Goal: Use online tool/utility: Utilize a website feature to perform a specific function

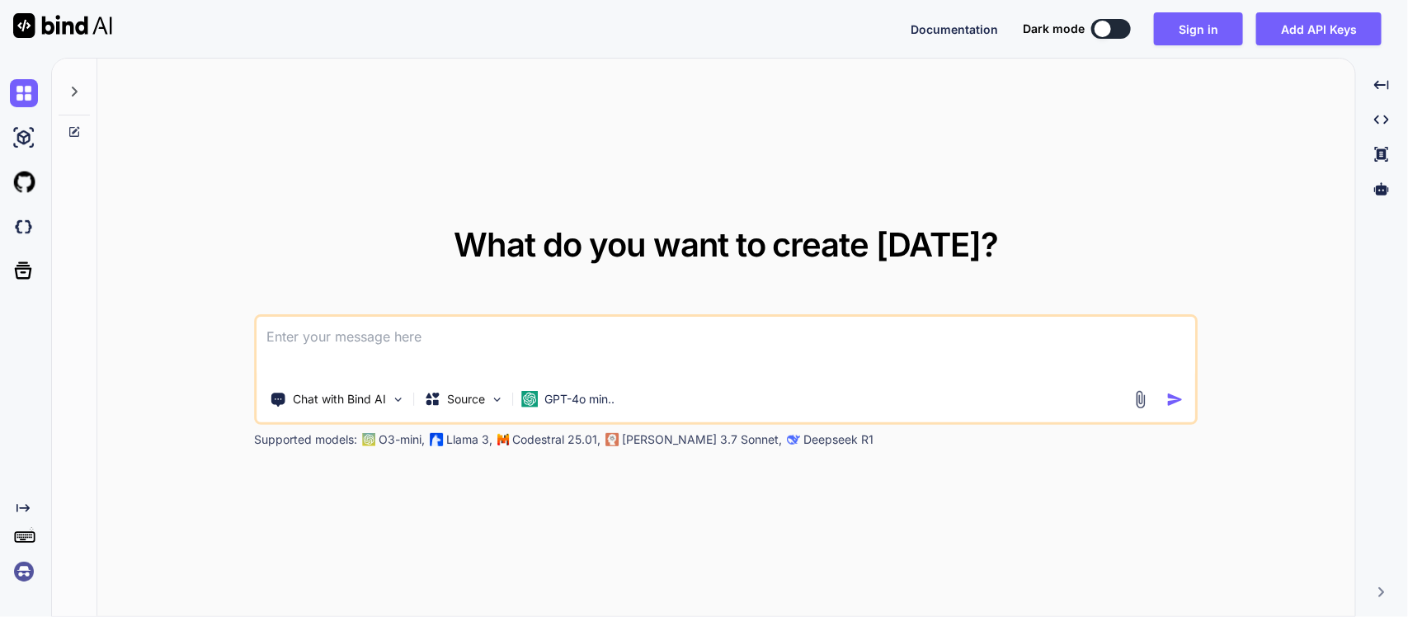
click at [1112, 37] on button at bounding box center [1111, 29] width 40 height 20
type textarea "x"
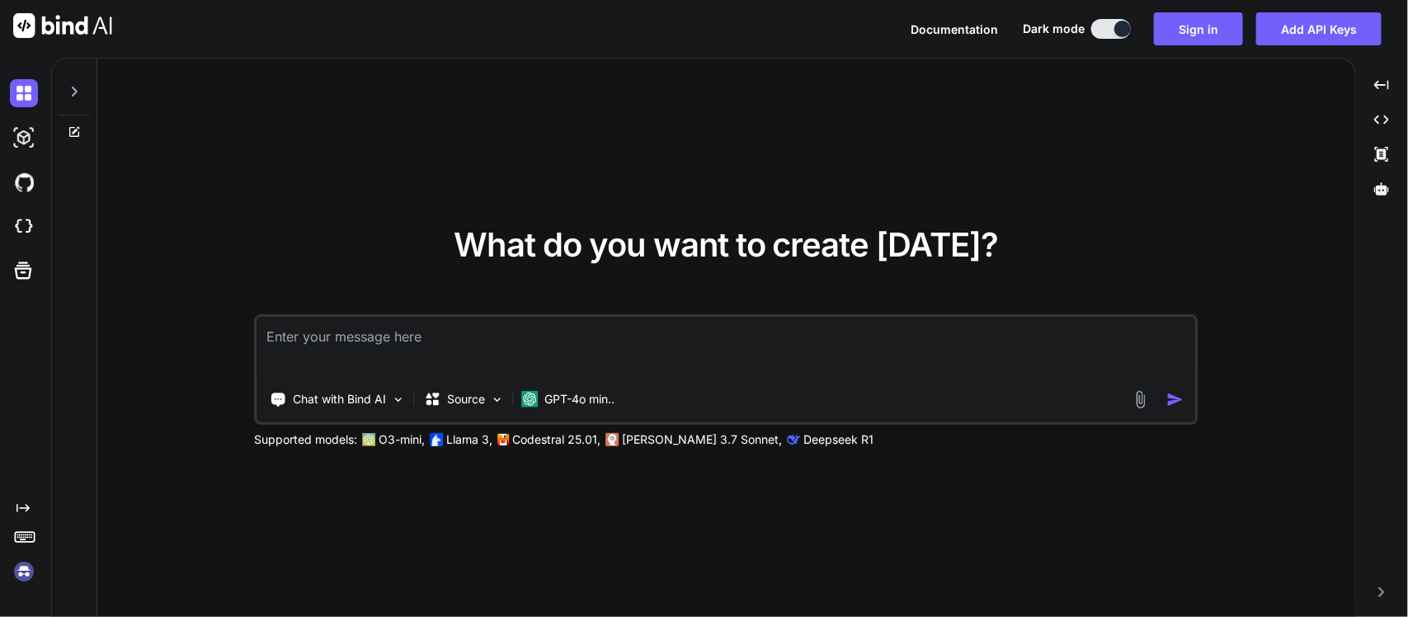
click at [1197, 30] on button "Sign in" at bounding box center [1198, 28] width 89 height 33
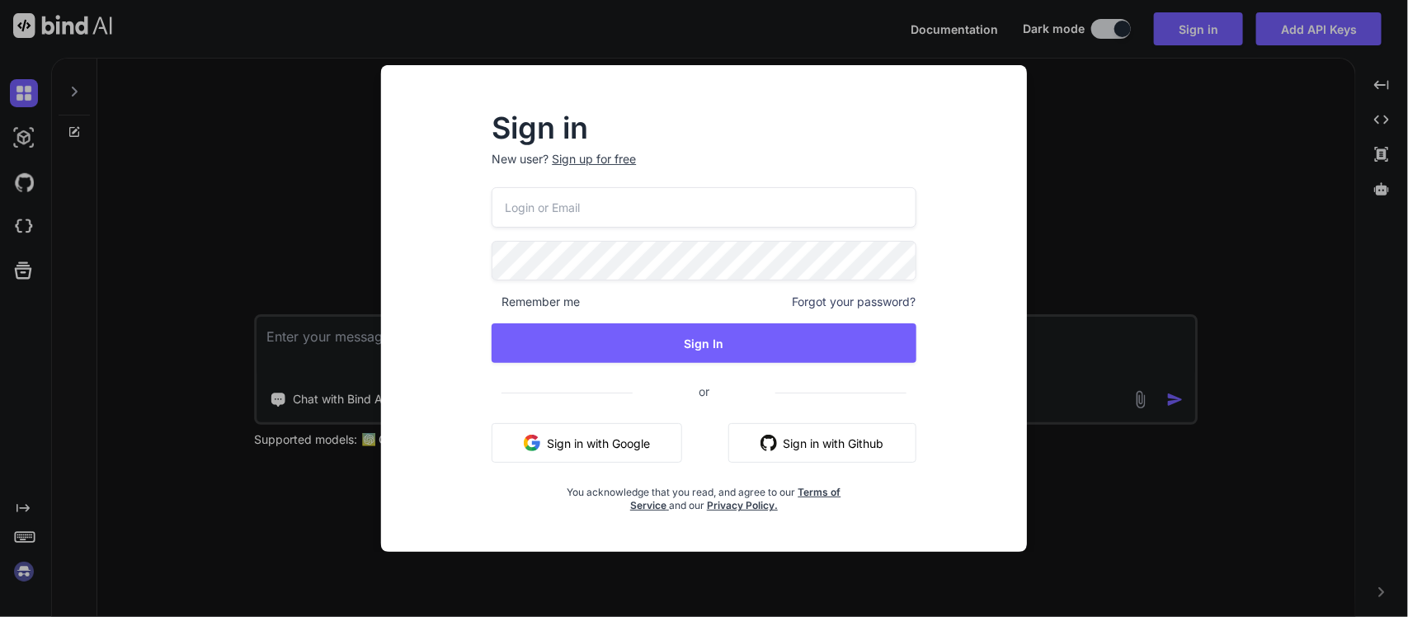
type input "[EMAIL_ADDRESS][DOMAIN_NAME]"
click at [586, 448] on button "Sign in with Google" at bounding box center [586, 443] width 190 height 40
click at [735, 339] on button "Sign In" at bounding box center [703, 343] width 424 height 40
drag, startPoint x: 735, startPoint y: 338, endPoint x: 717, endPoint y: 368, distance: 34.4
click at [717, 368] on div "[EMAIL_ADDRESS][DOMAIN_NAME] Remember me Forgot your password? Sign In or Sign …" at bounding box center [703, 350] width 424 height 326
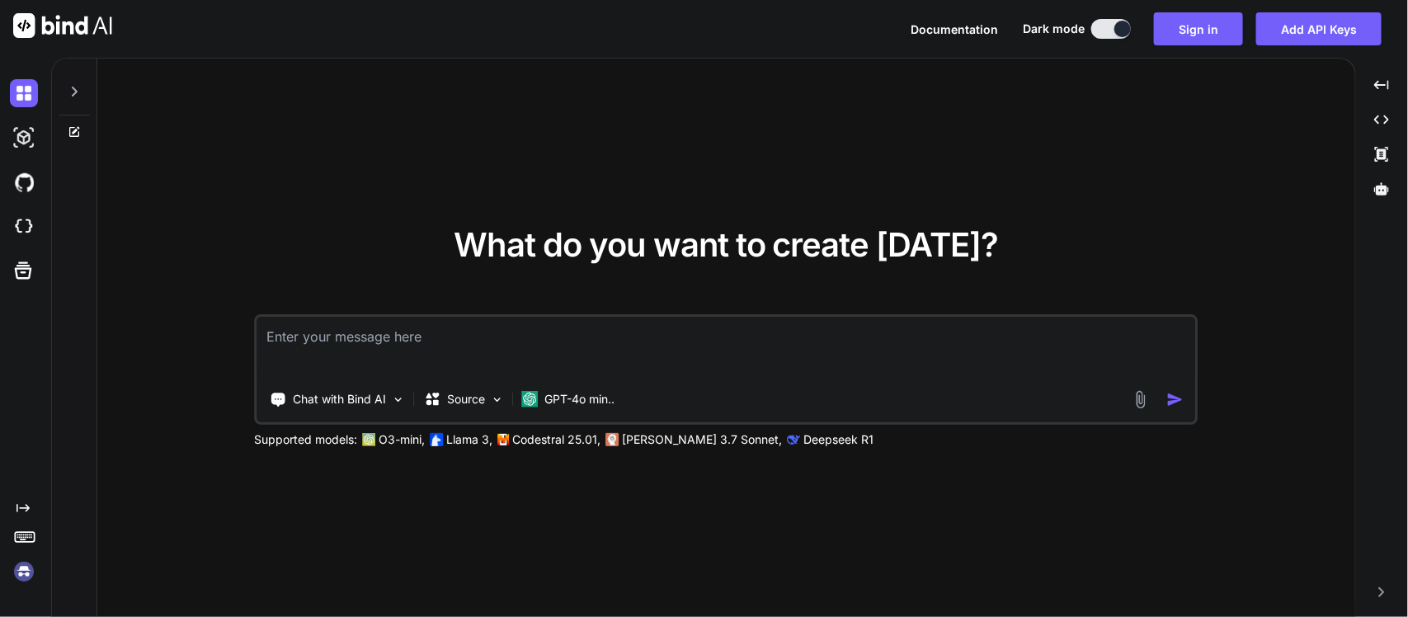
click at [615, 344] on textarea at bounding box center [726, 347] width 938 height 61
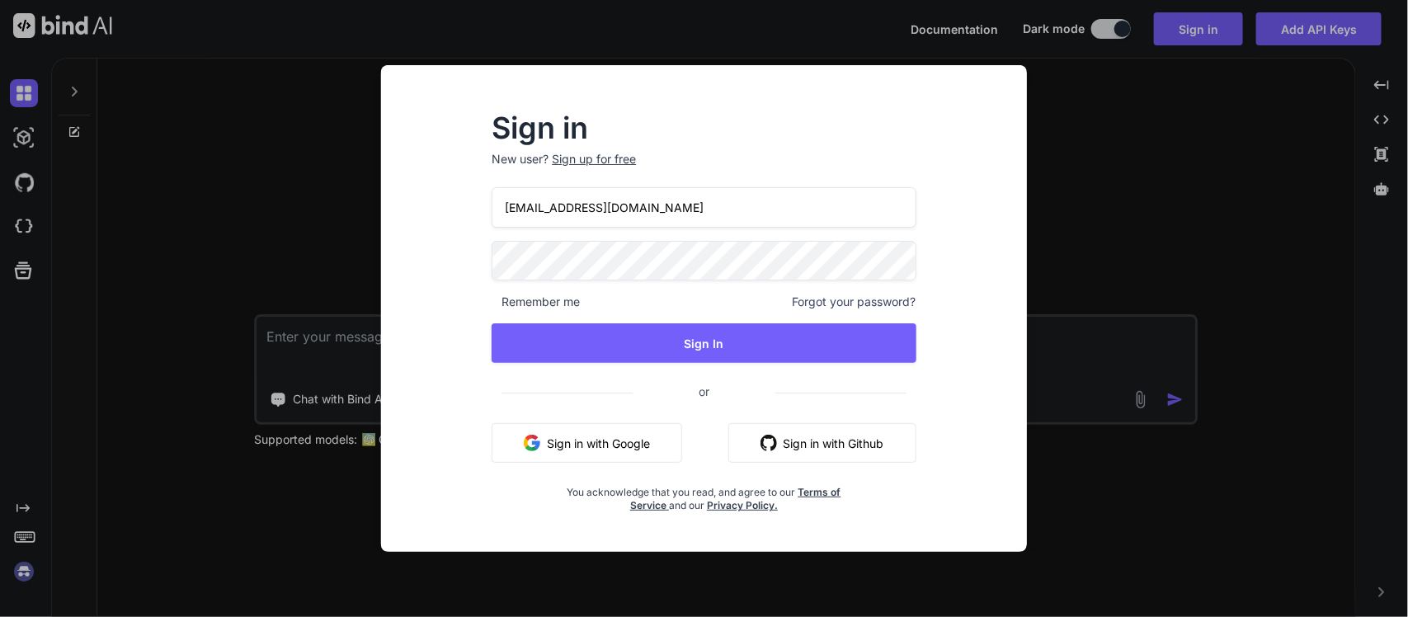
click at [695, 336] on button "Sign In" at bounding box center [703, 343] width 424 height 40
click at [552, 458] on button "Sign in with Google" at bounding box center [586, 443] width 190 height 40
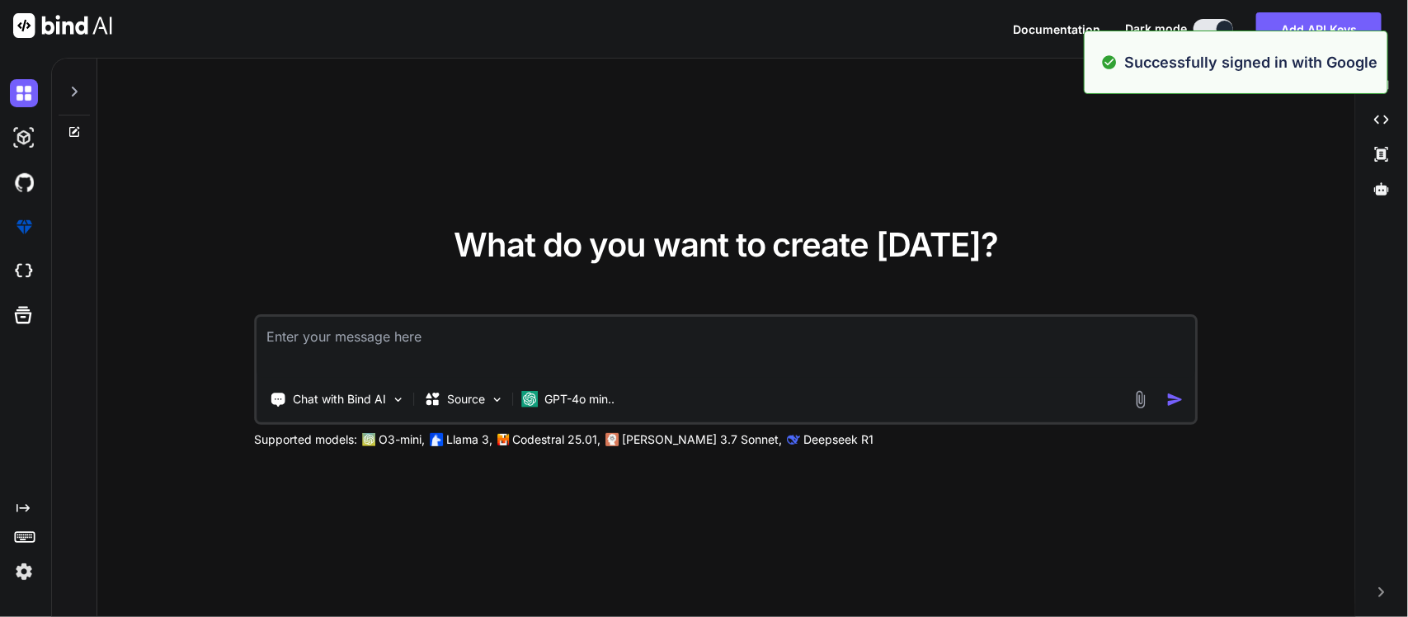
type textarea "x"
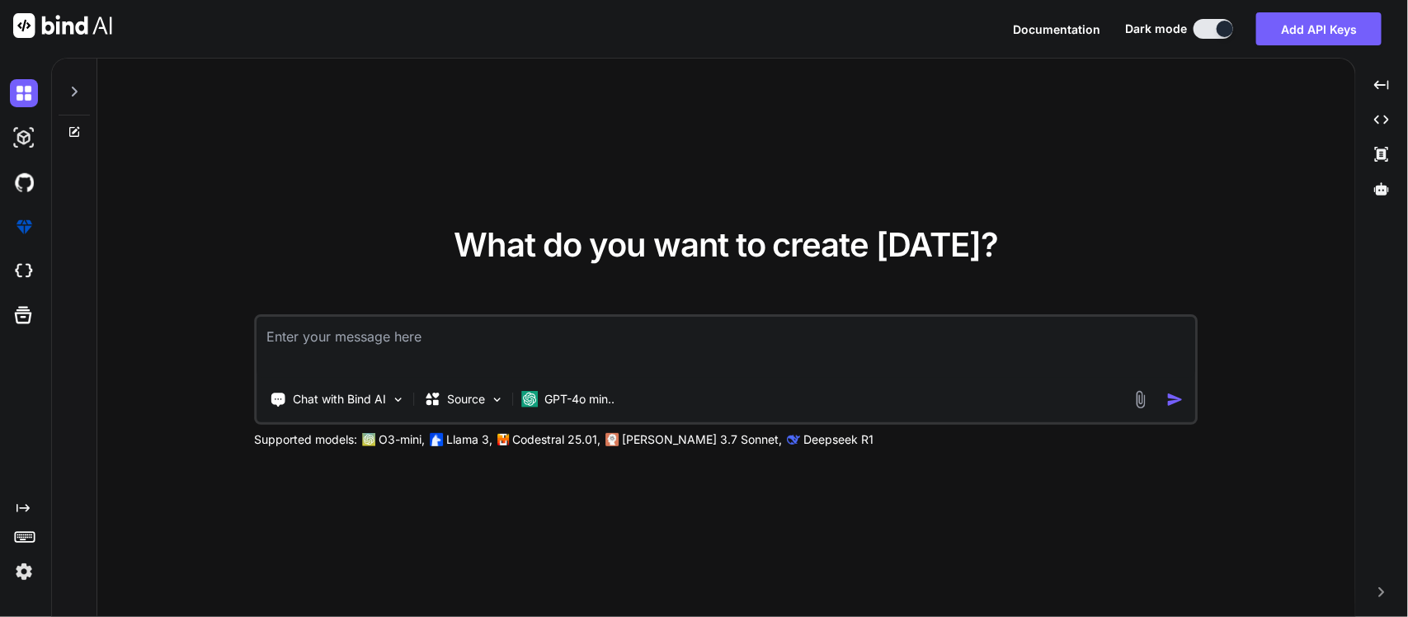
click at [425, 342] on textarea at bounding box center [726, 347] width 938 height 61
type textarea "I"
type textarea "x"
click at [425, 342] on textarea "I" at bounding box center [726, 347] width 938 height 61
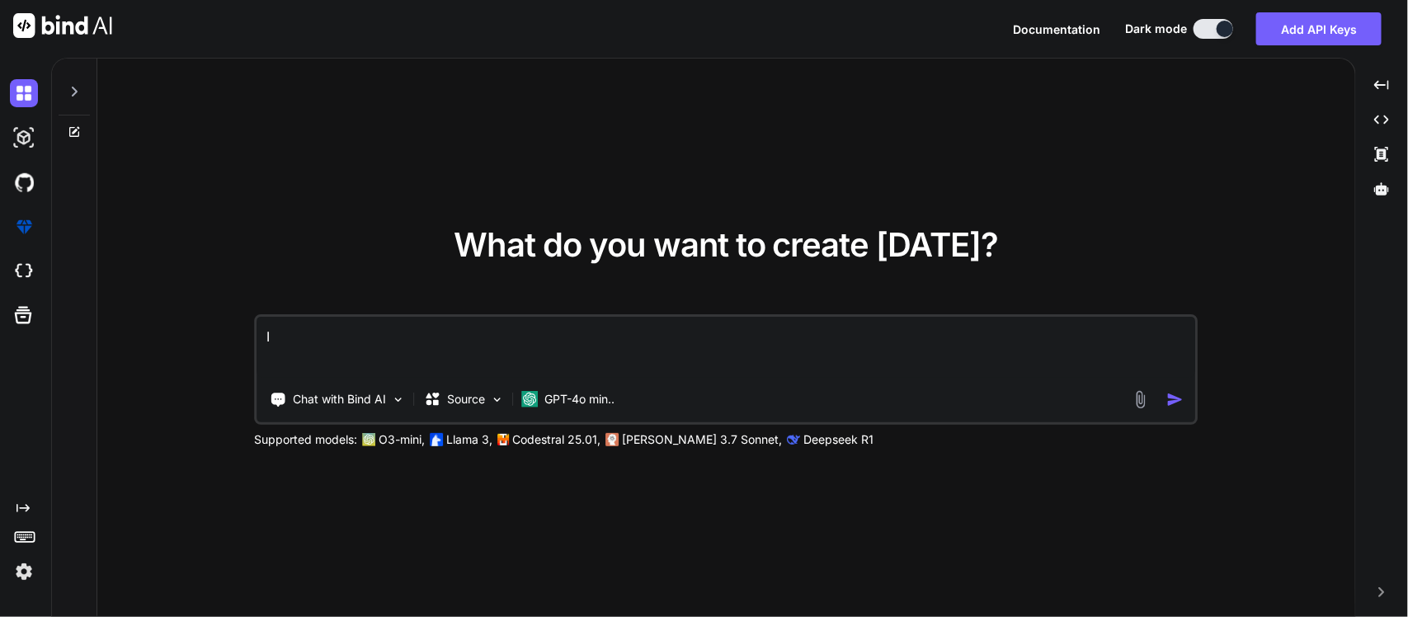
type textarea "I"
type textarea "x"
type textarea "I w"
type textarea "x"
type textarea "I wa"
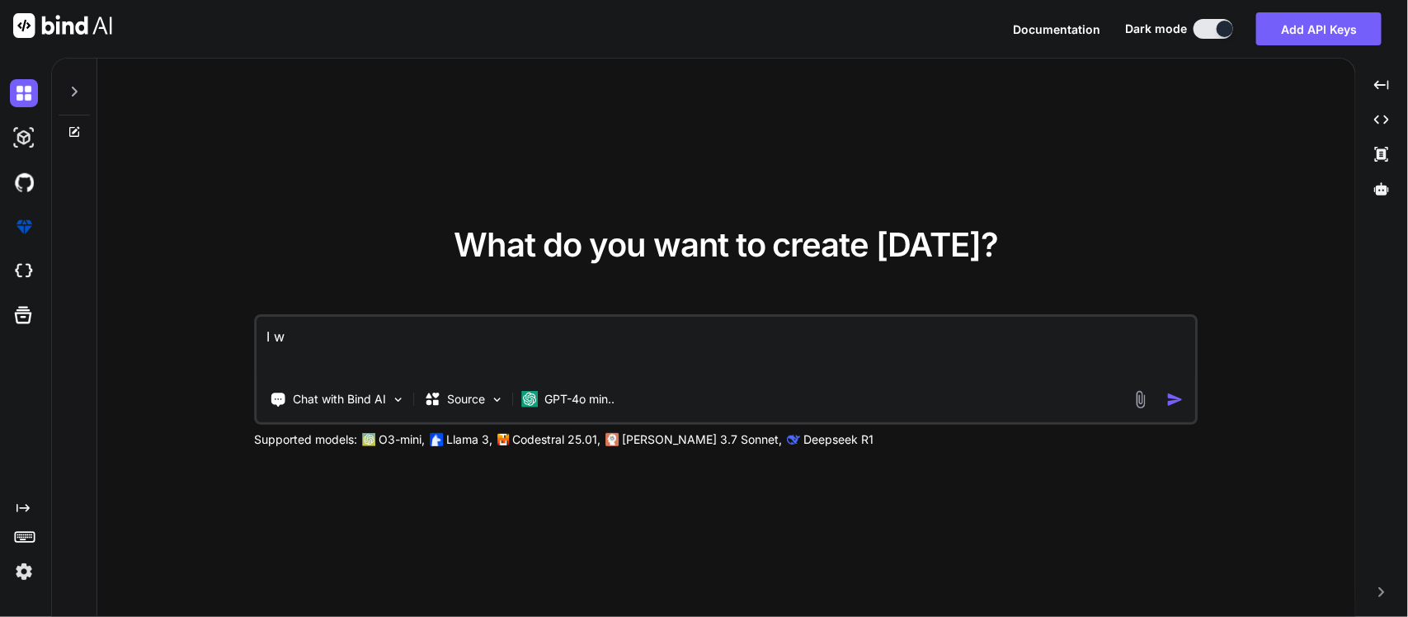
type textarea "x"
type textarea "I wan"
type textarea "x"
type textarea "I wanr"
type textarea "x"
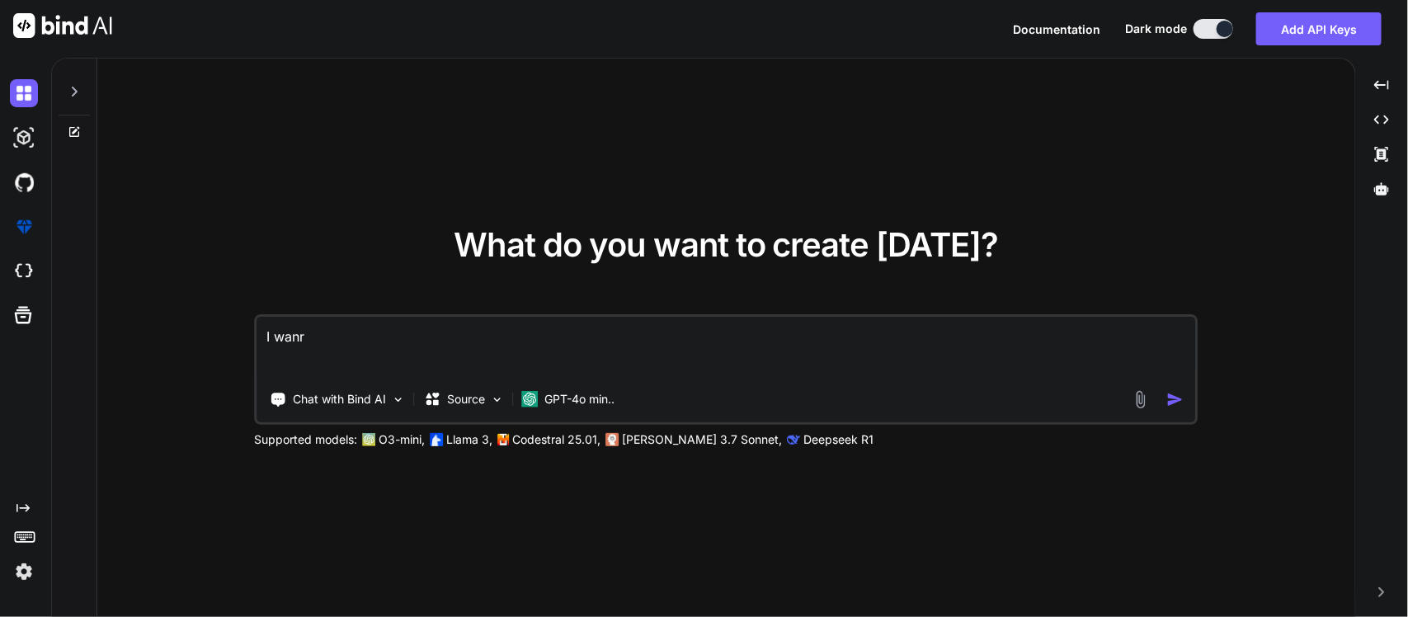
type textarea "I wanr"
type textarea "x"
type textarea "I wanr t"
type textarea "x"
type textarea "I wanr"
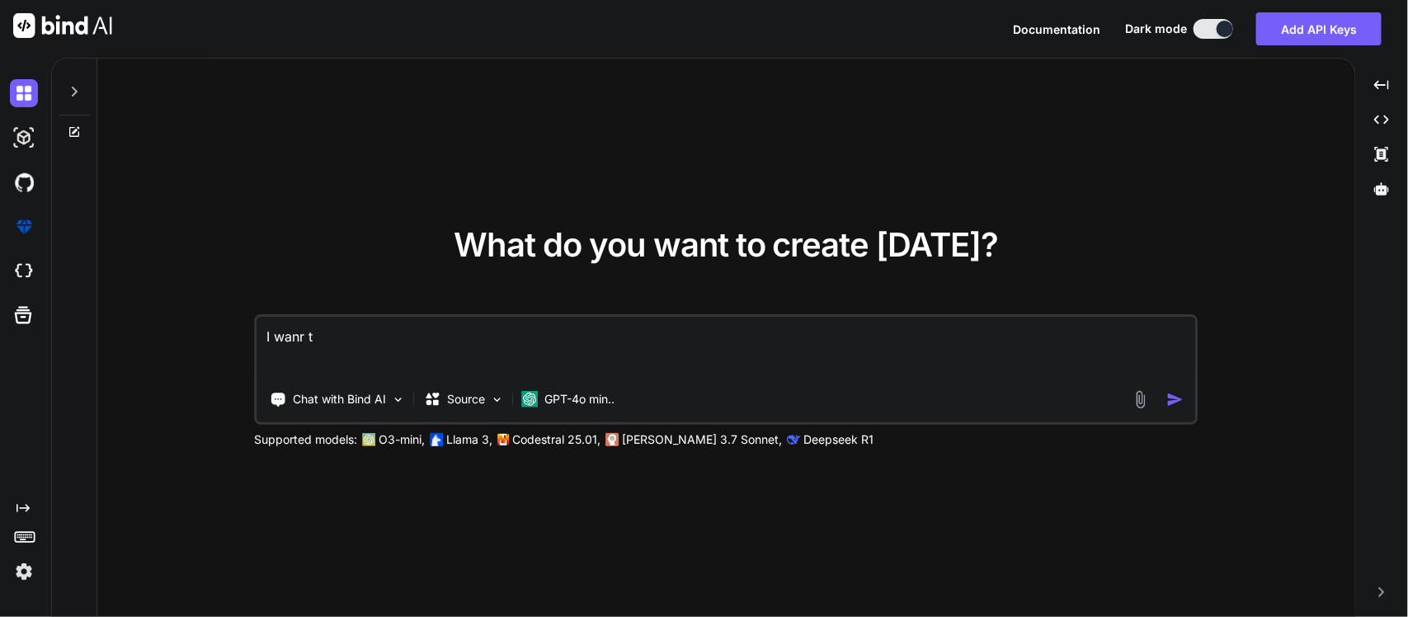
type textarea "x"
type textarea "I wanr"
type textarea "x"
type textarea "I wan"
type textarea "x"
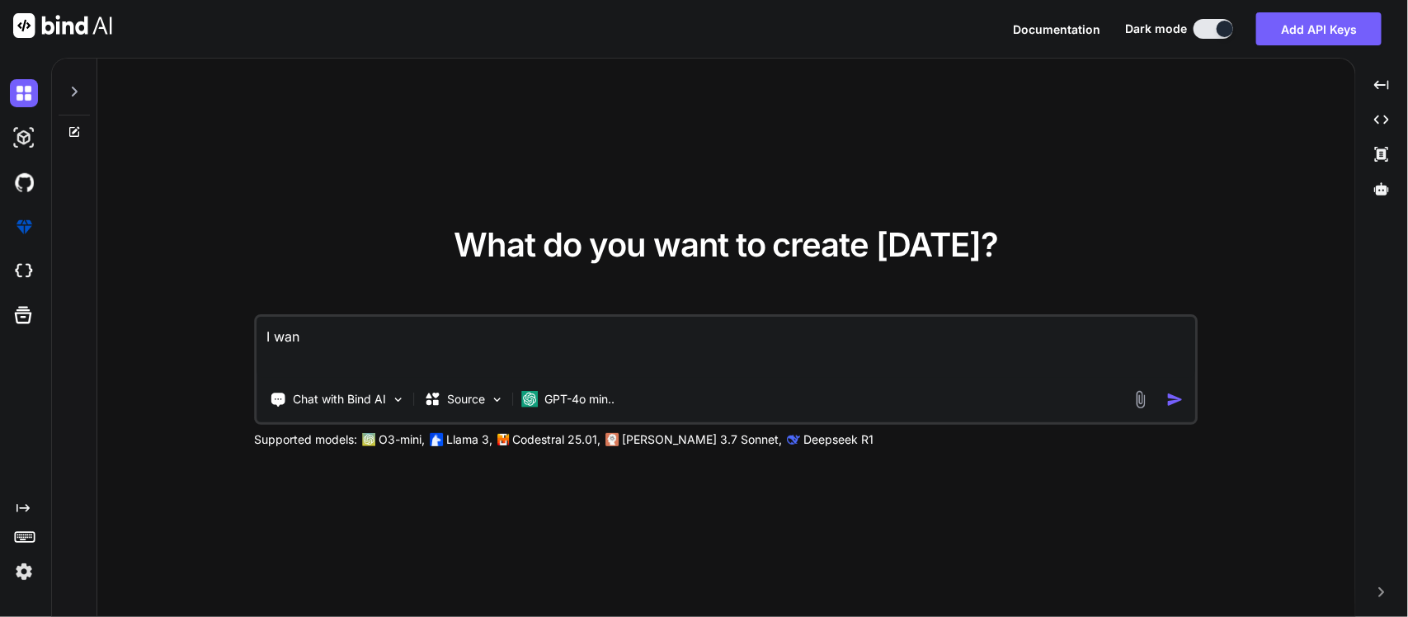
type textarea "I want"
type textarea "x"
type textarea "I want"
type textarea "x"
type textarea "I want t"
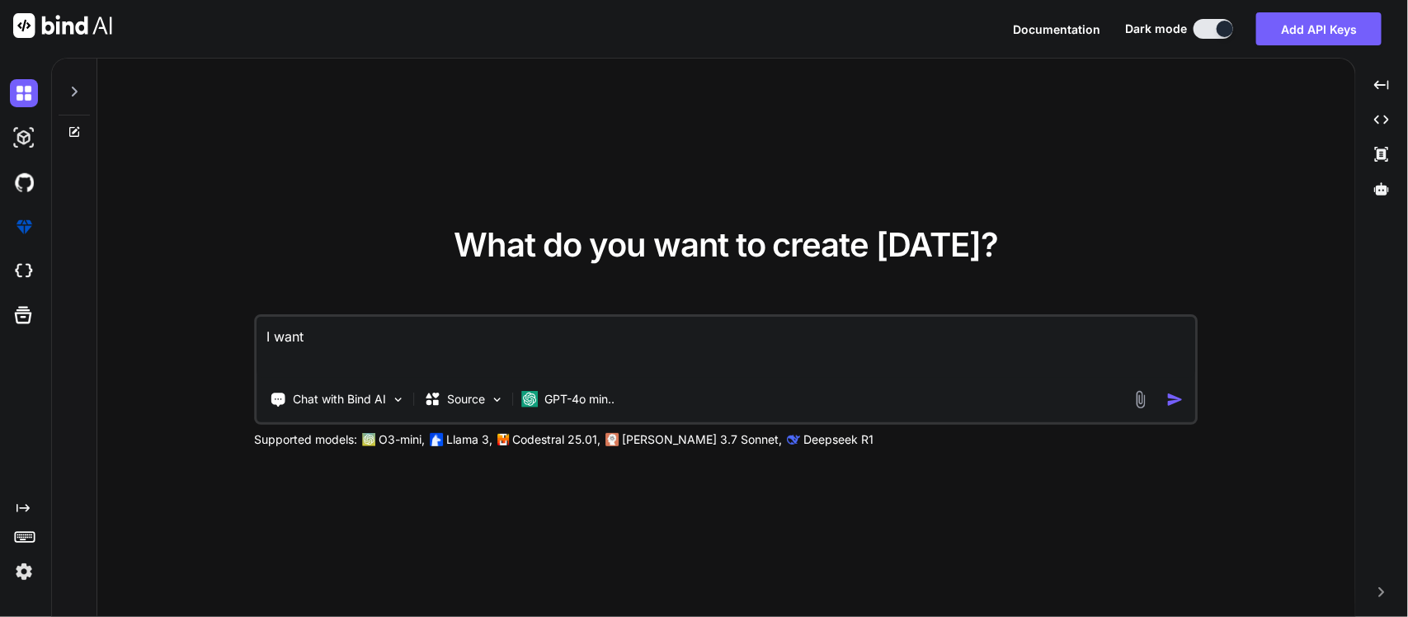
type textarea "x"
type textarea "I want to"
type textarea "x"
type textarea "I want toa"
type textarea "x"
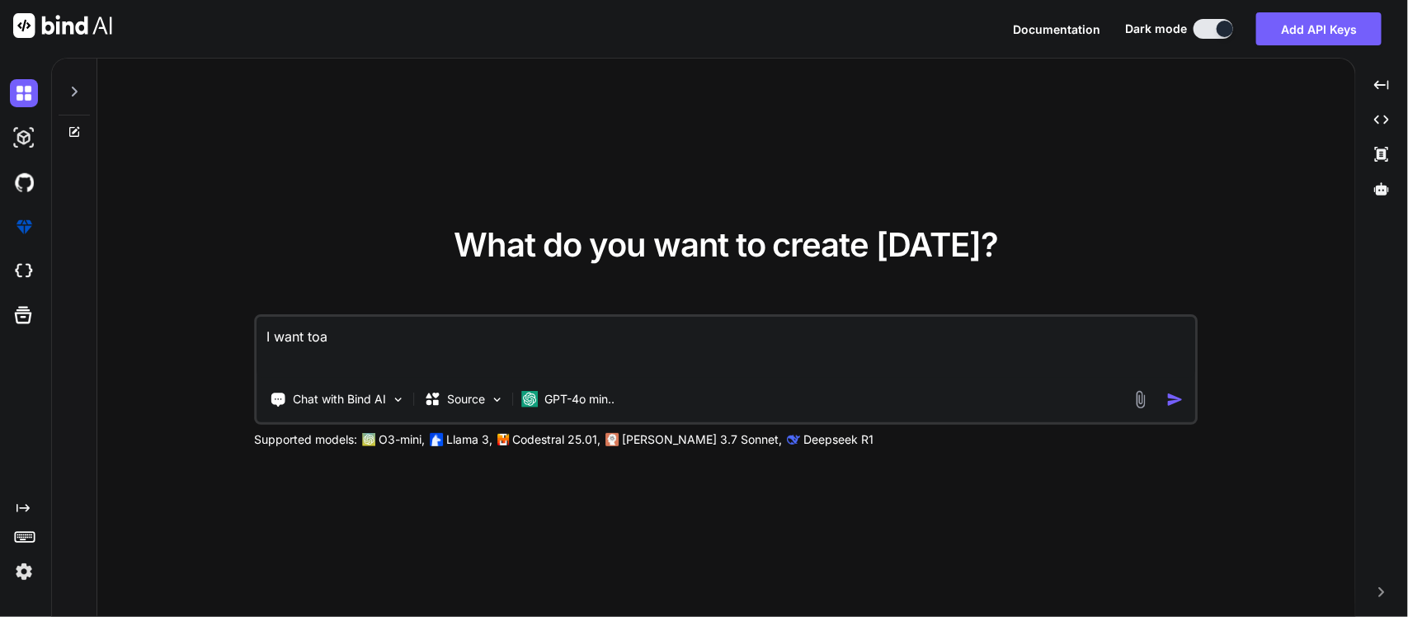
type textarea "I want toam"
type textarea "x"
type textarea "I want toa"
type textarea "x"
type textarea "I want to"
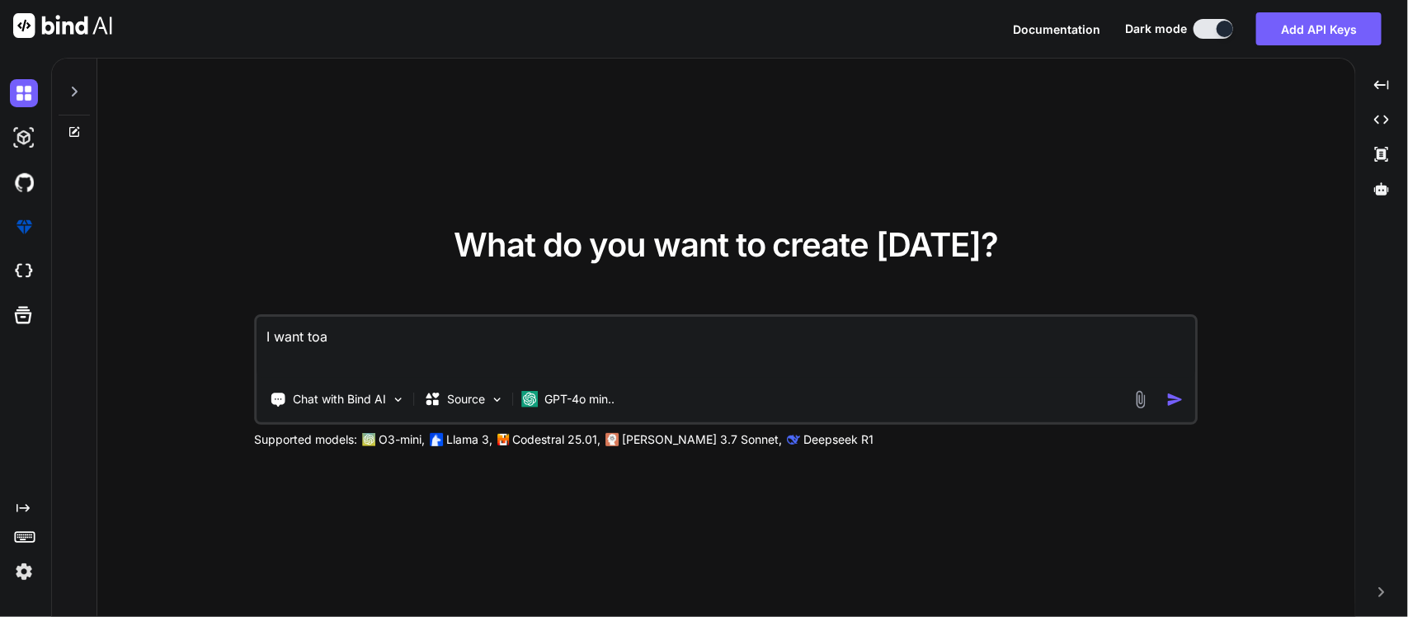
type textarea "x"
type textarea "I want to"
type textarea "x"
type textarea "I want to m"
type textarea "x"
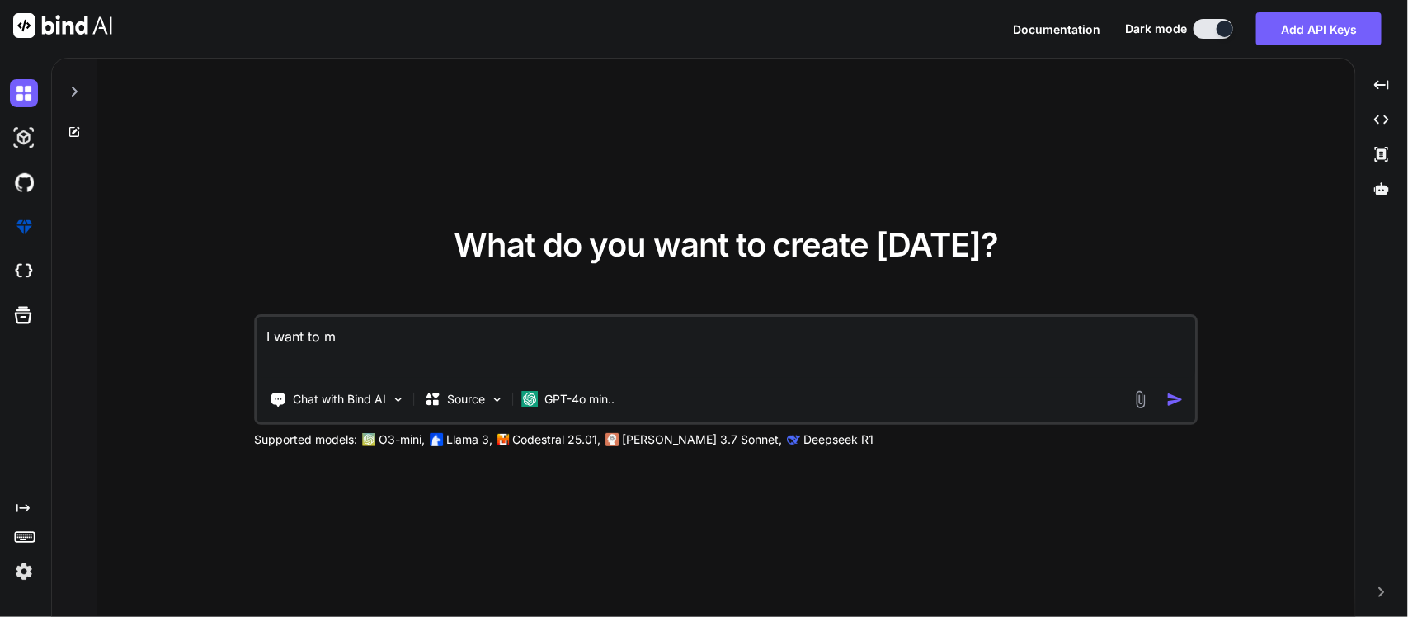
type textarea "I want to ma"
type textarea "x"
type textarea "I want to mak"
type textarea "x"
type textarea "I want to make"
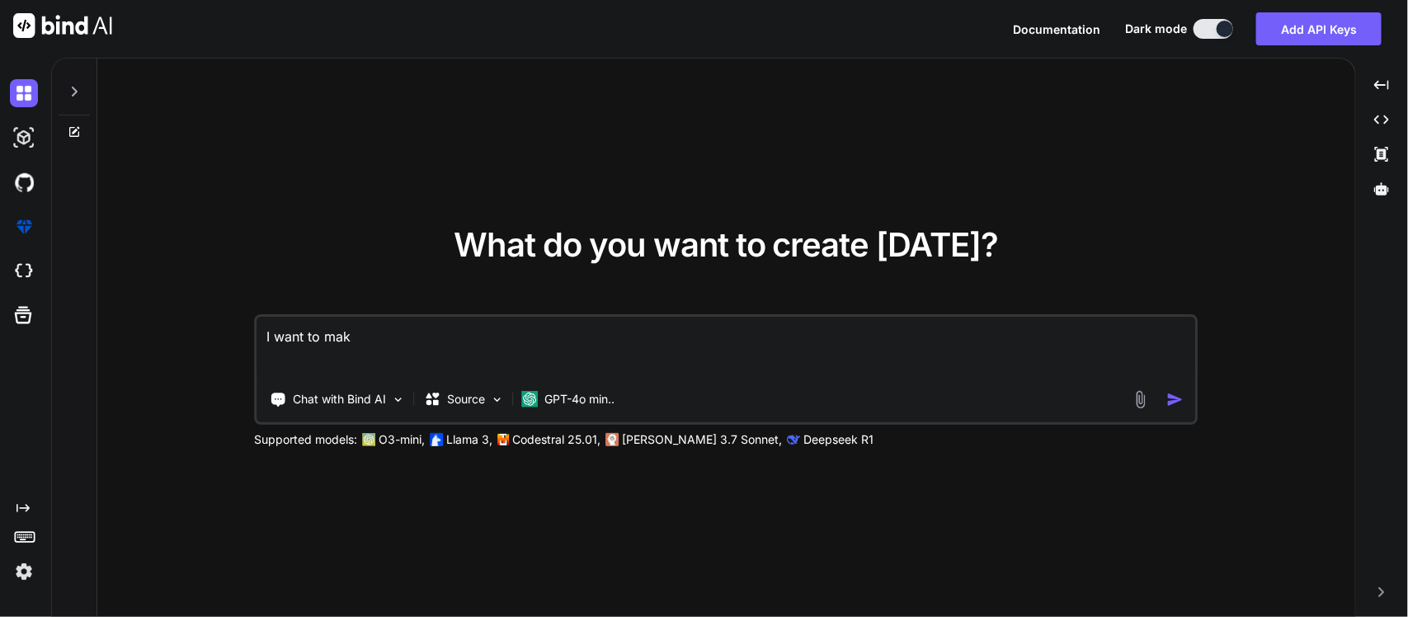
type textarea "x"
type textarea "I want to make"
type textarea "x"
type textarea "I want to make a"
type textarea "x"
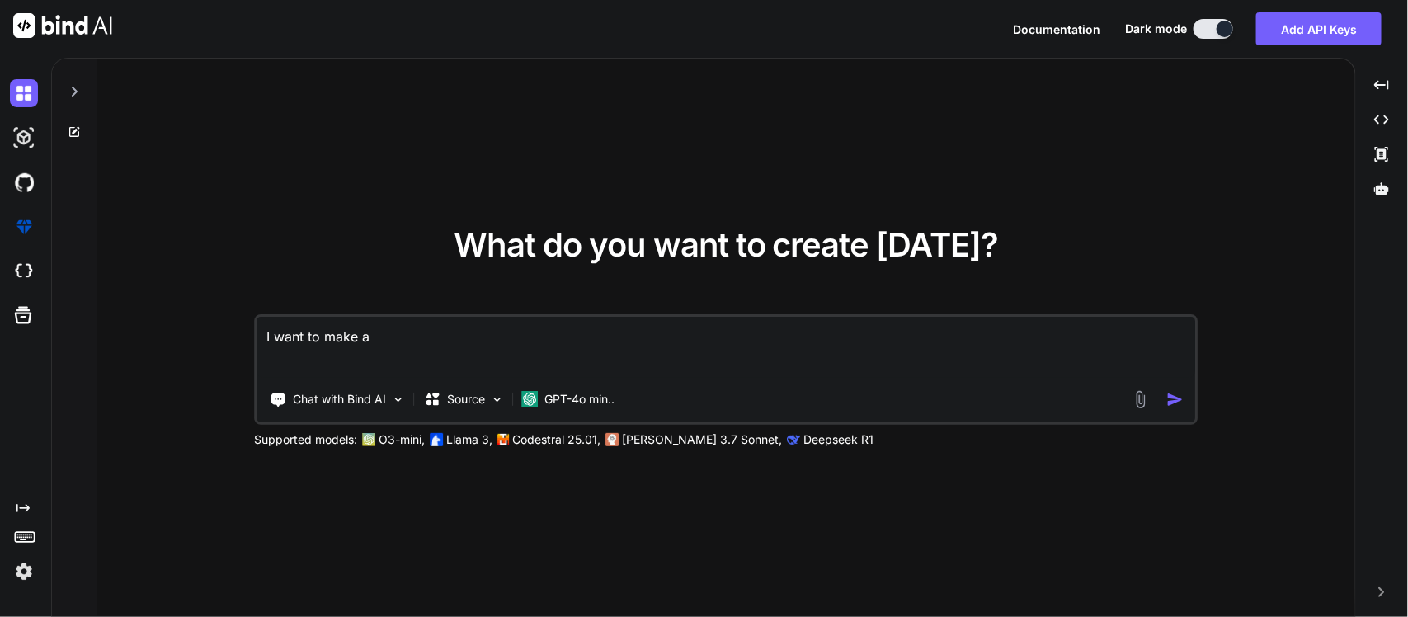
type textarea "I want to make a"
type textarea "x"
type textarea "I want to make a p"
type textarea "x"
type textarea "I want to make a pr"
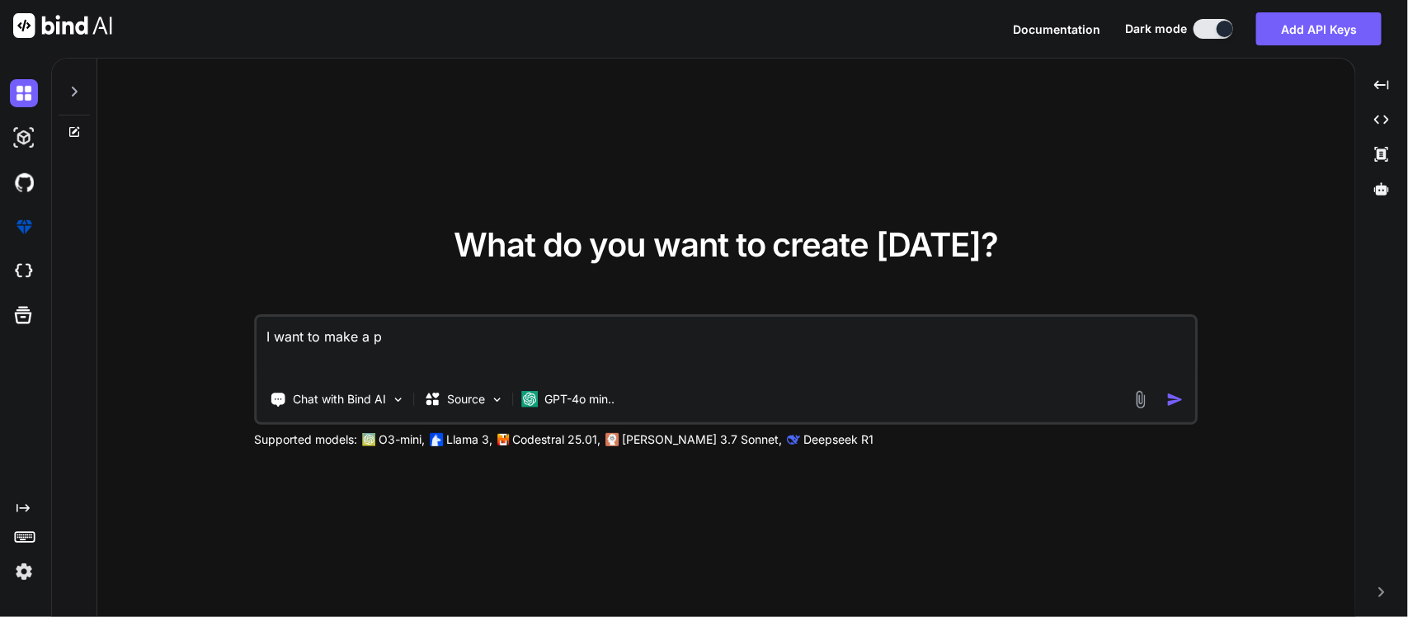
type textarea "x"
type textarea "I want to make a pro"
type textarea "x"
type textarea "I want to make a prog"
type textarea "x"
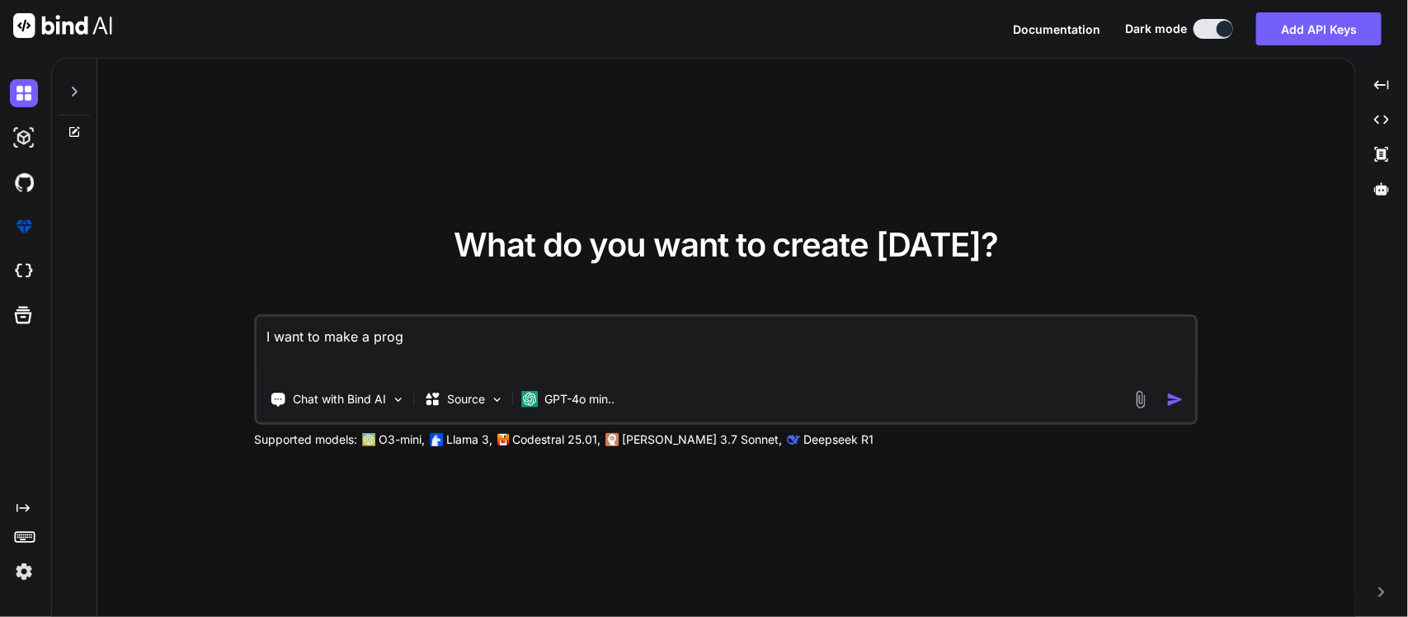
type textarea "I want to make a progr"
type textarea "x"
type textarea "I want to make a progra"
type textarea "x"
type textarea "I want to make a program"
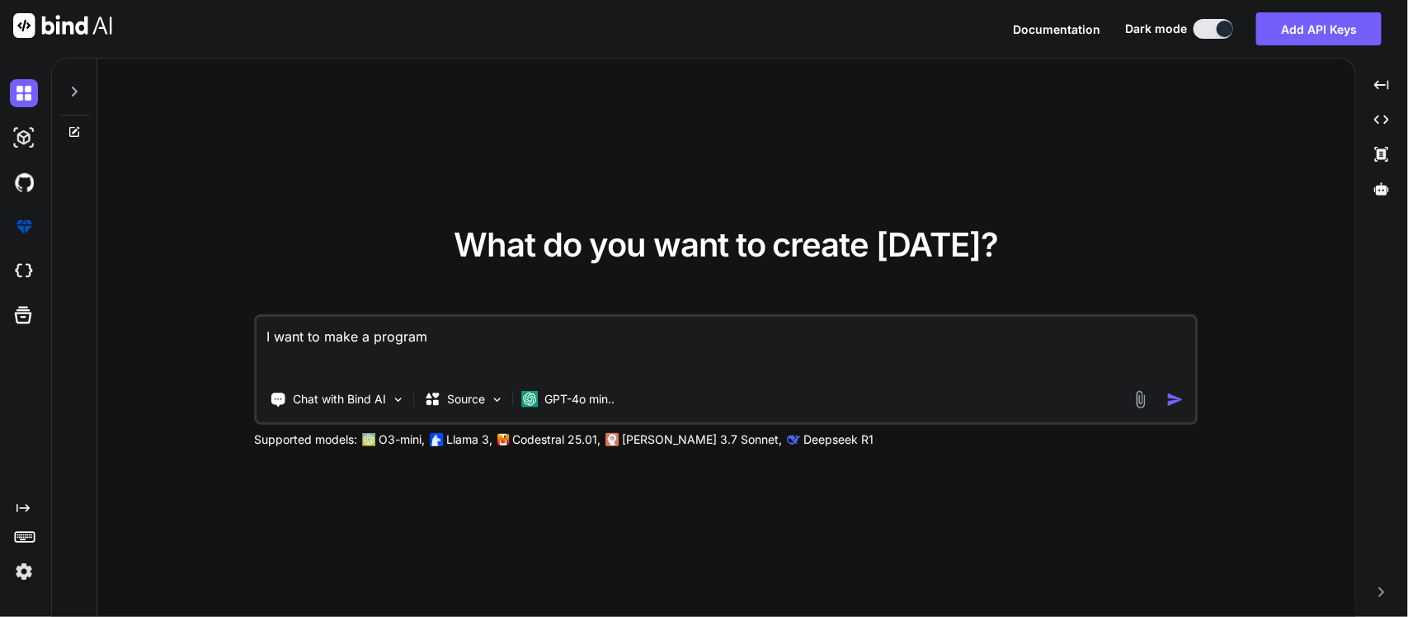
type textarea "x"
type textarea "I want to make a program"
type textarea "x"
type textarea "I want to make a program t"
type textarea "x"
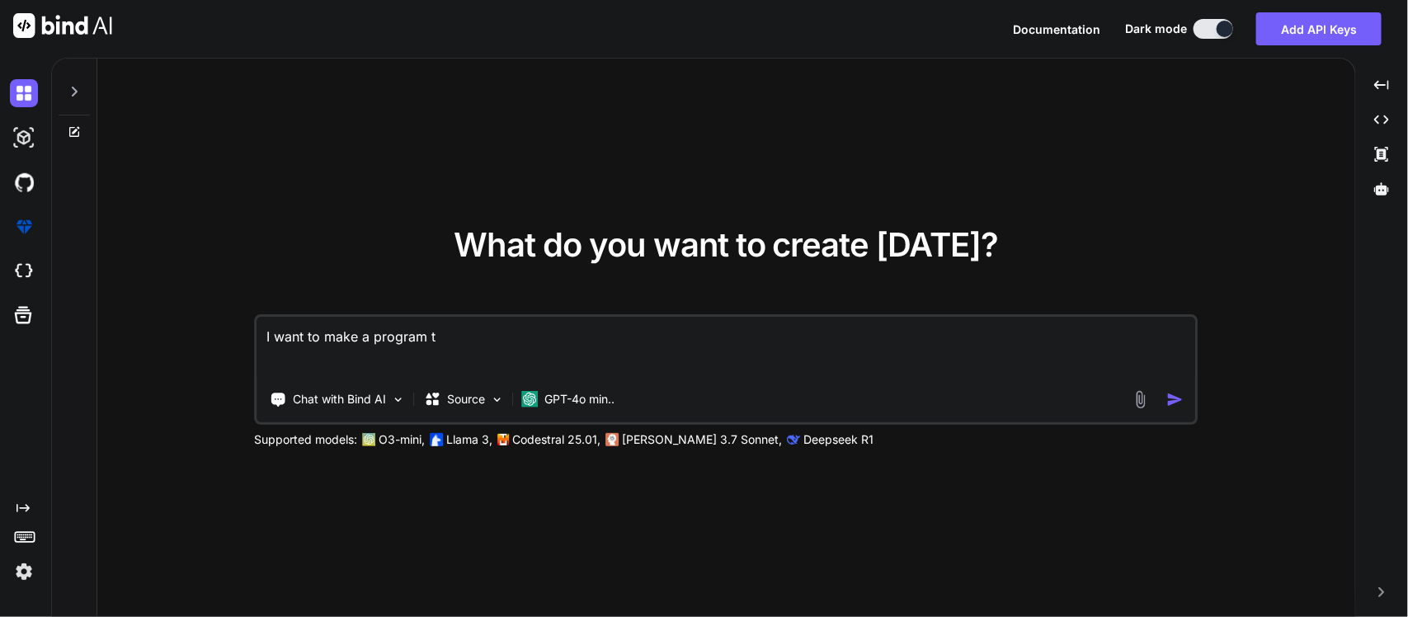
type textarea "I want to make a program th"
type textarea "x"
type textarea "I want to make a program tha"
type textarea "x"
type textarea "I want to make a program that"
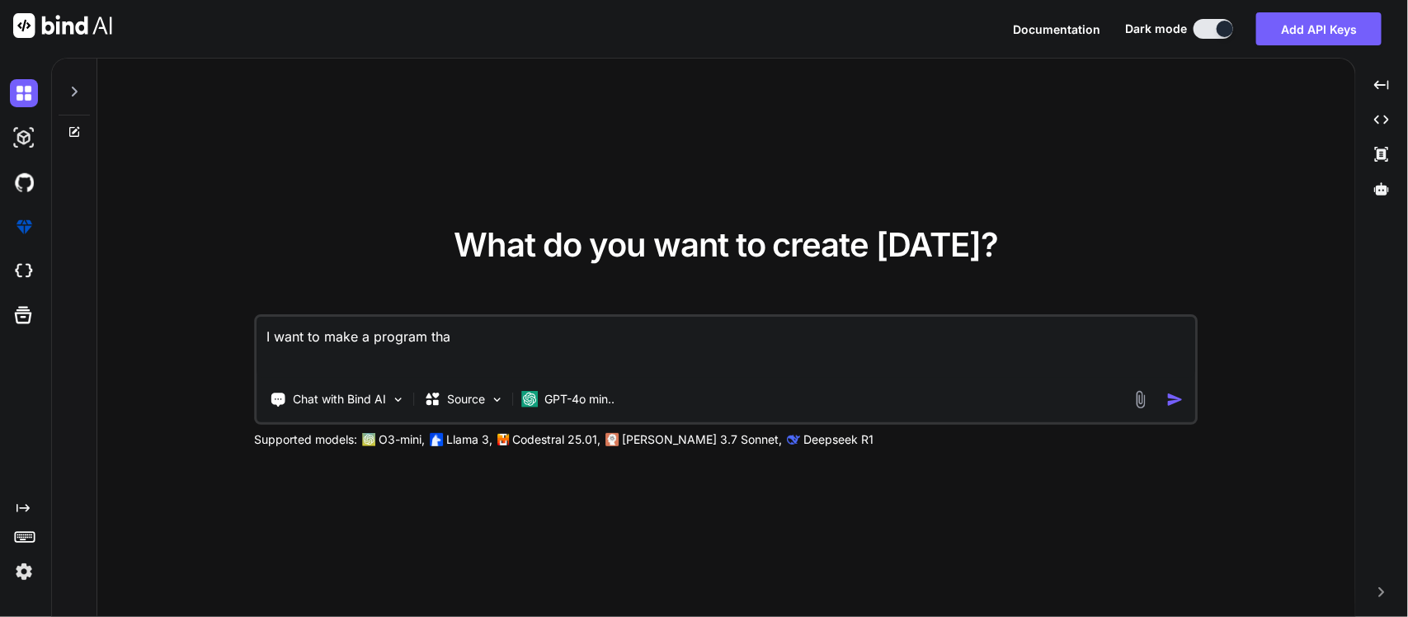
type textarea "x"
type textarea "I want to make a program that"
type textarea "x"
type textarea "I want to make a program that a"
type textarea "x"
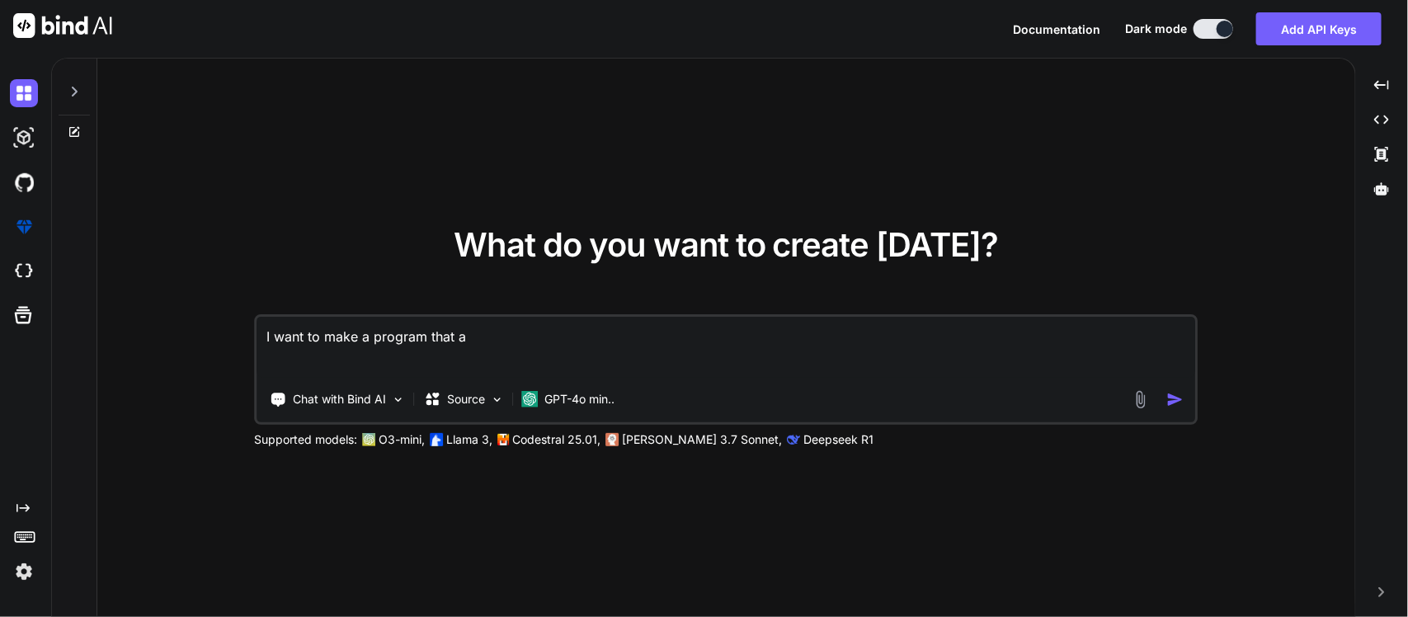
type textarea "I want to make a program that ac"
type textarea "x"
type textarea "I want to make a program that acs"
type textarea "x"
type textarea "I want to make a program that acs"
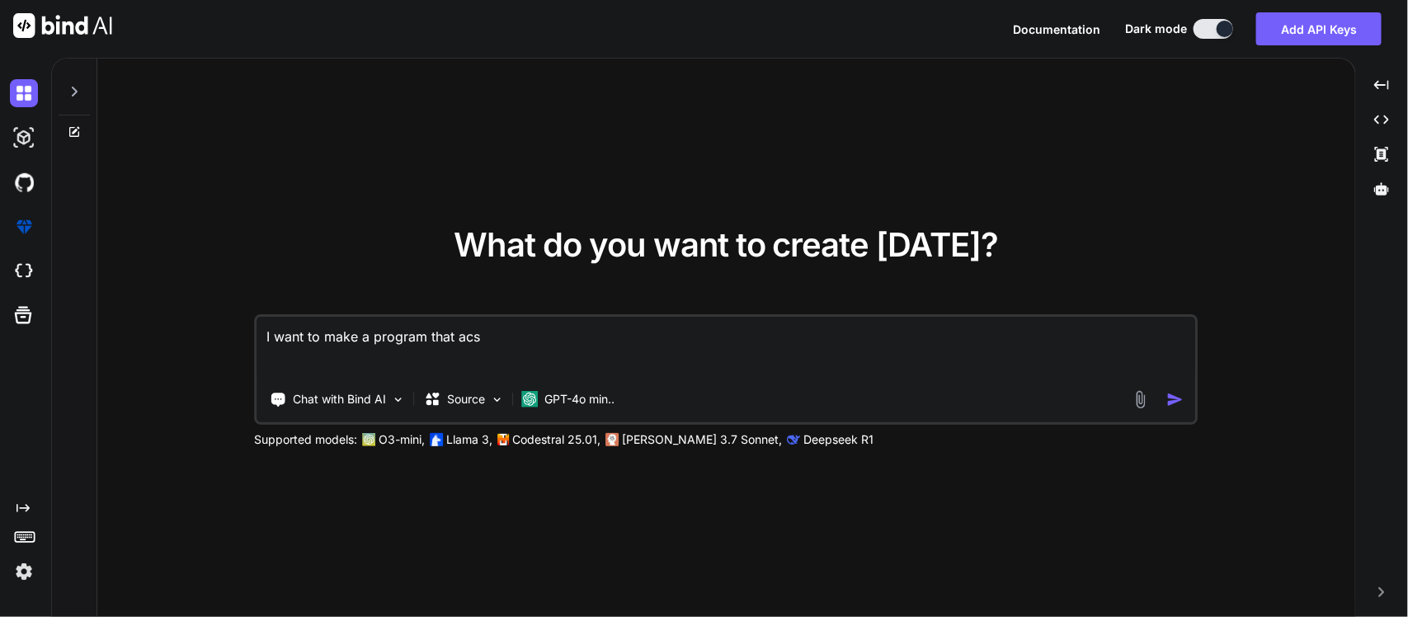
type textarea "x"
type textarea "I want to make a program that acs"
type textarea "x"
type textarea "I want to make a program that ac"
type textarea "x"
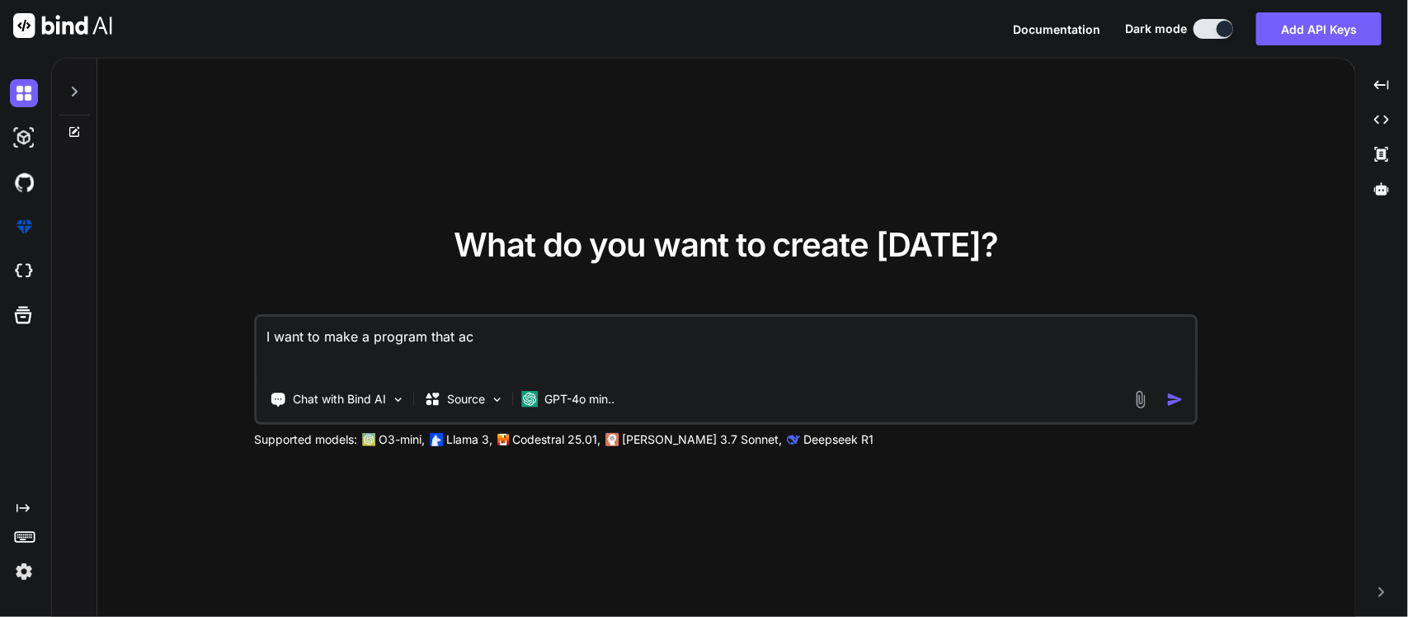
type textarea "I want to make a program that ack"
type textarea "x"
type textarea "I want to make a program that acks"
type textarea "x"
type textarea "I want to make a program that acks"
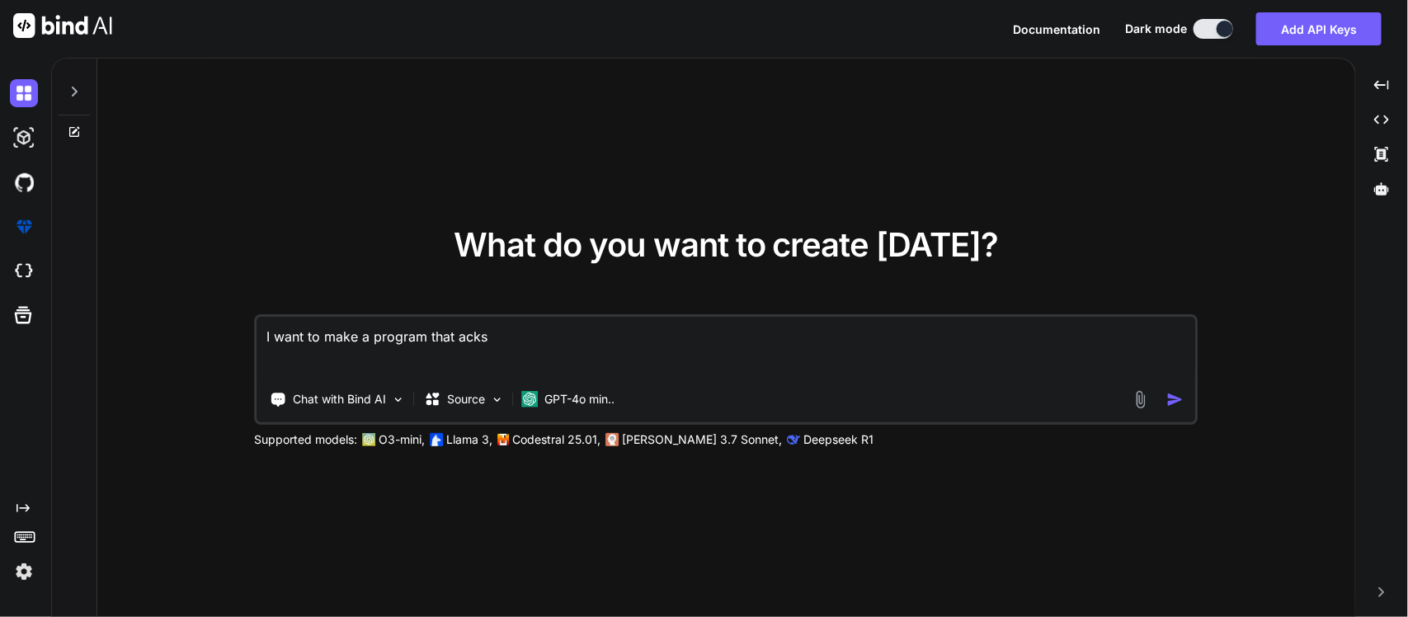
type textarea "x"
type textarea "I want to make a program that acks"
type textarea "x"
type textarea "I want to make a program that ack"
type textarea "x"
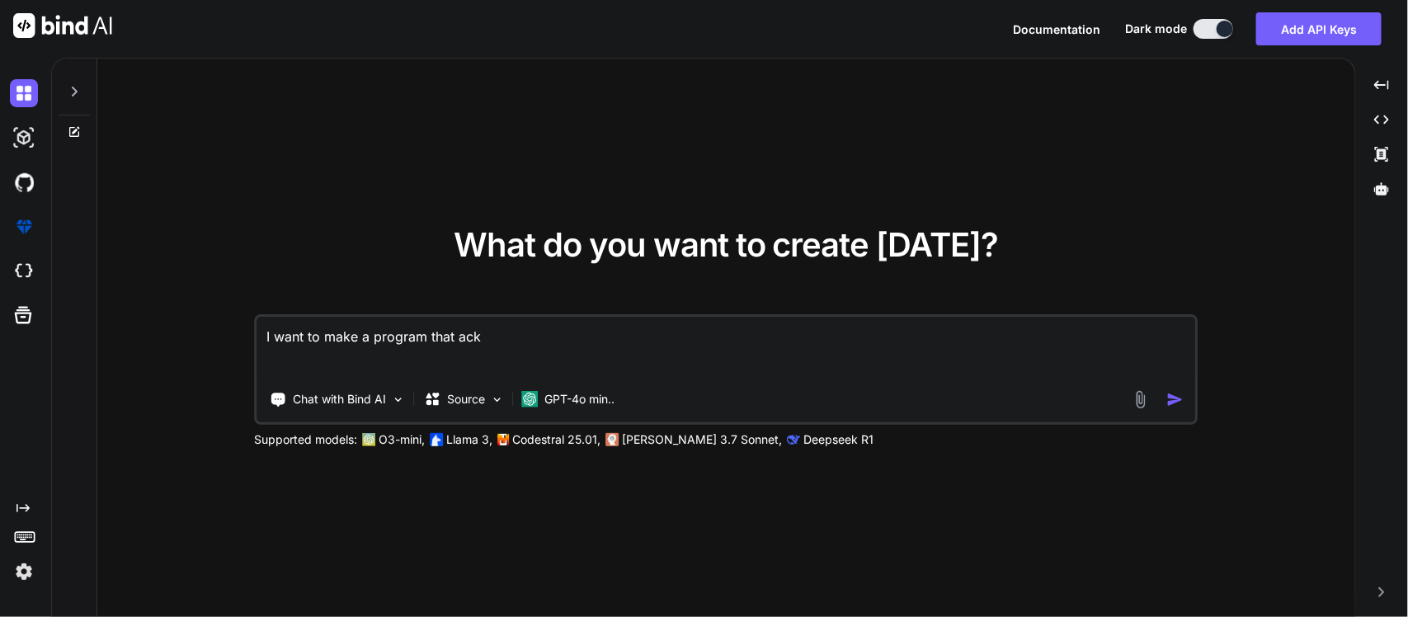
type textarea "I want to make a program that ac"
type textarea "x"
type textarea "I want to make a program that a"
type textarea "x"
type textarea "I want to make a program that ac"
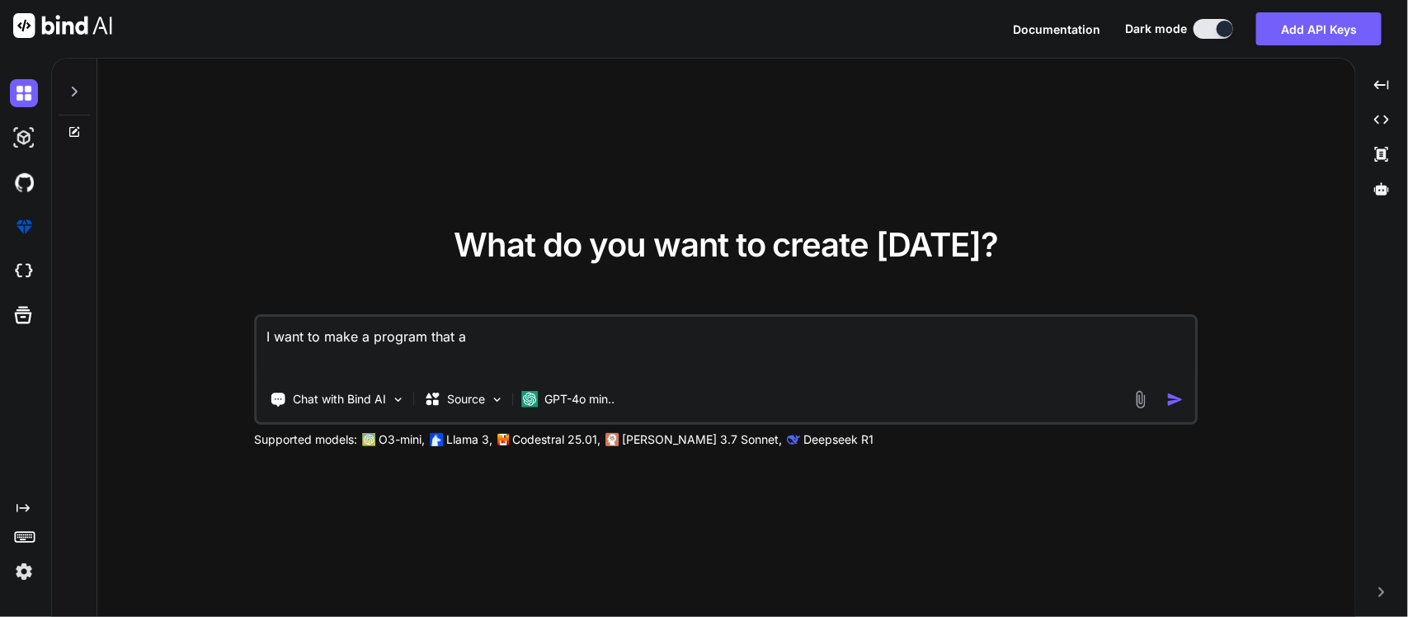
type textarea "x"
type textarea "I want to make a program that act"
type textarea "x"
type textarea "I want to make a program that acts"
type textarea "x"
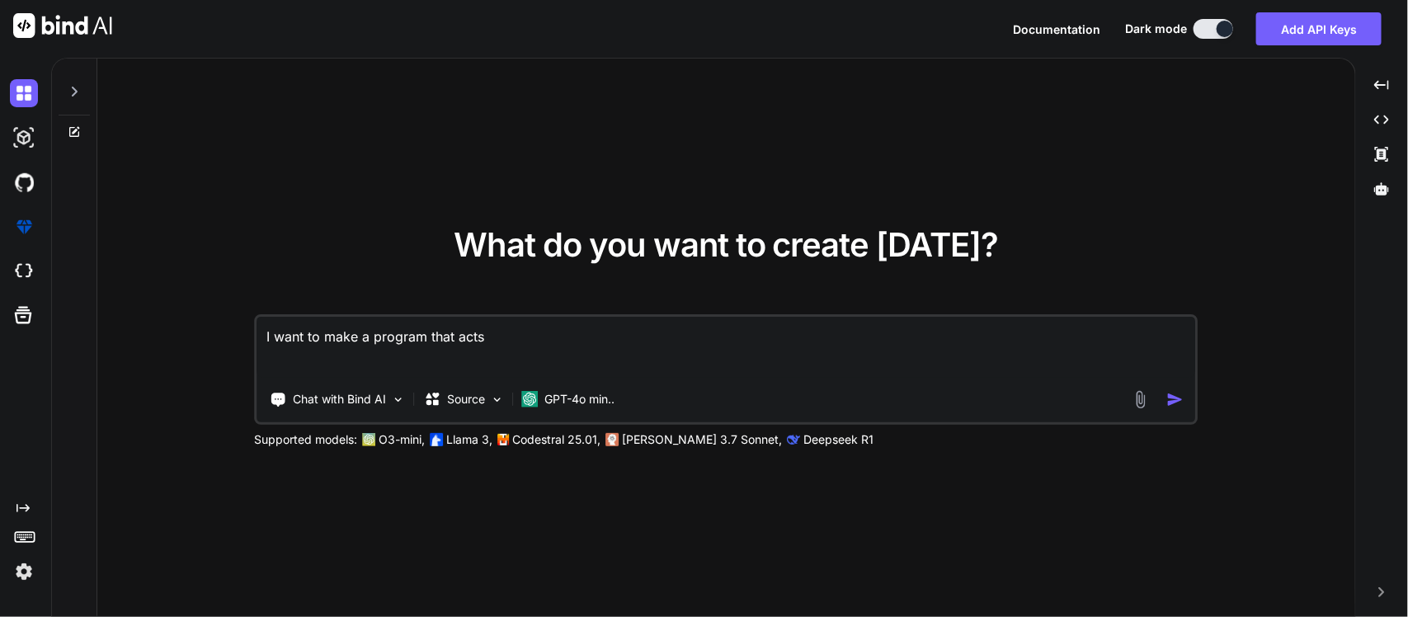
type textarea "I want to make a program that acts"
type textarea "x"
type textarea "I want to make a program that acts l"
type textarea "x"
type textarea "I want to make a program that acts li"
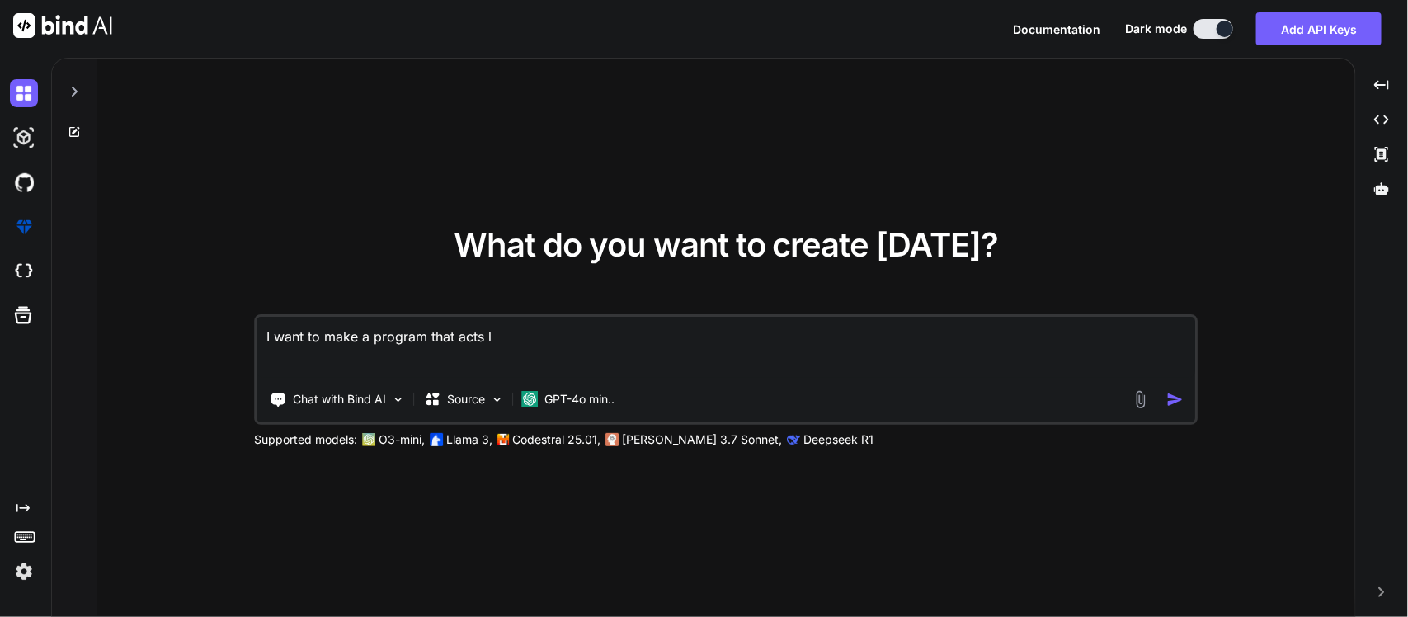
type textarea "x"
type textarea "I want to make a program that acts lik"
type textarea "x"
type textarea "I want to make a program that acts like"
type textarea "x"
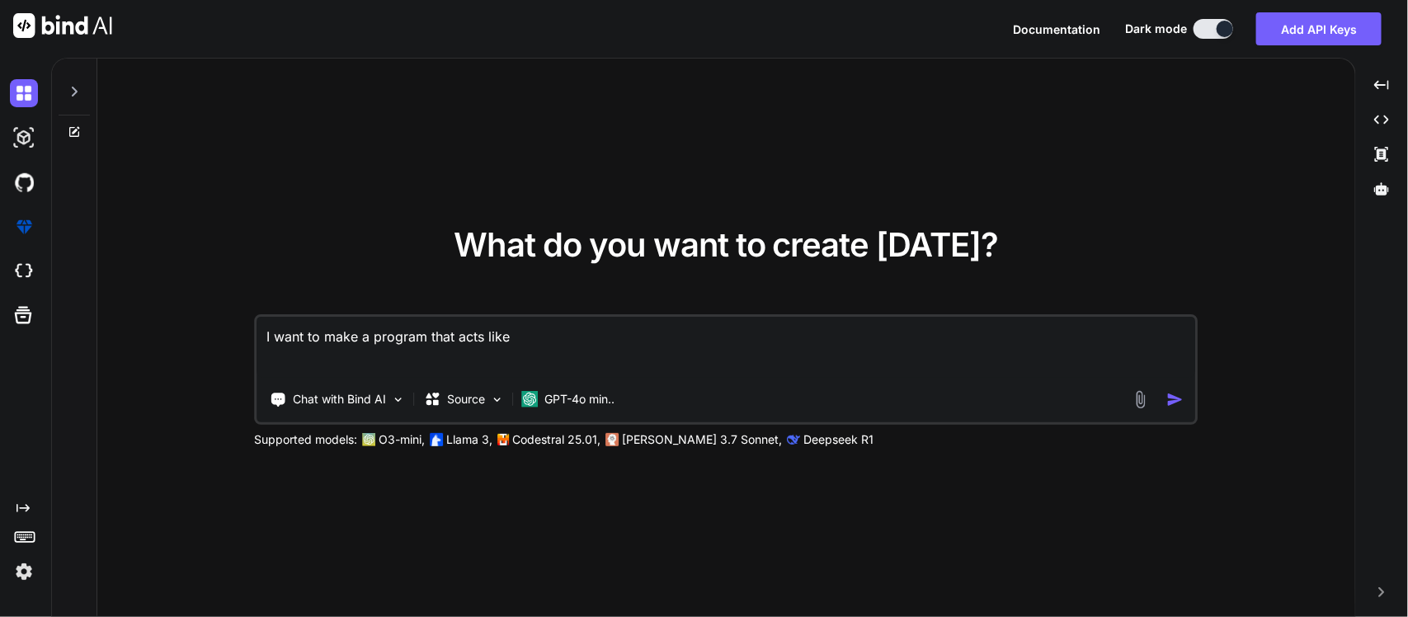
type textarea "I want to make a program that acts like"
type textarea "x"
type textarea "I want to make a program that acts like a"
type textarea "x"
type textarea "I want to make a program that acts like a"
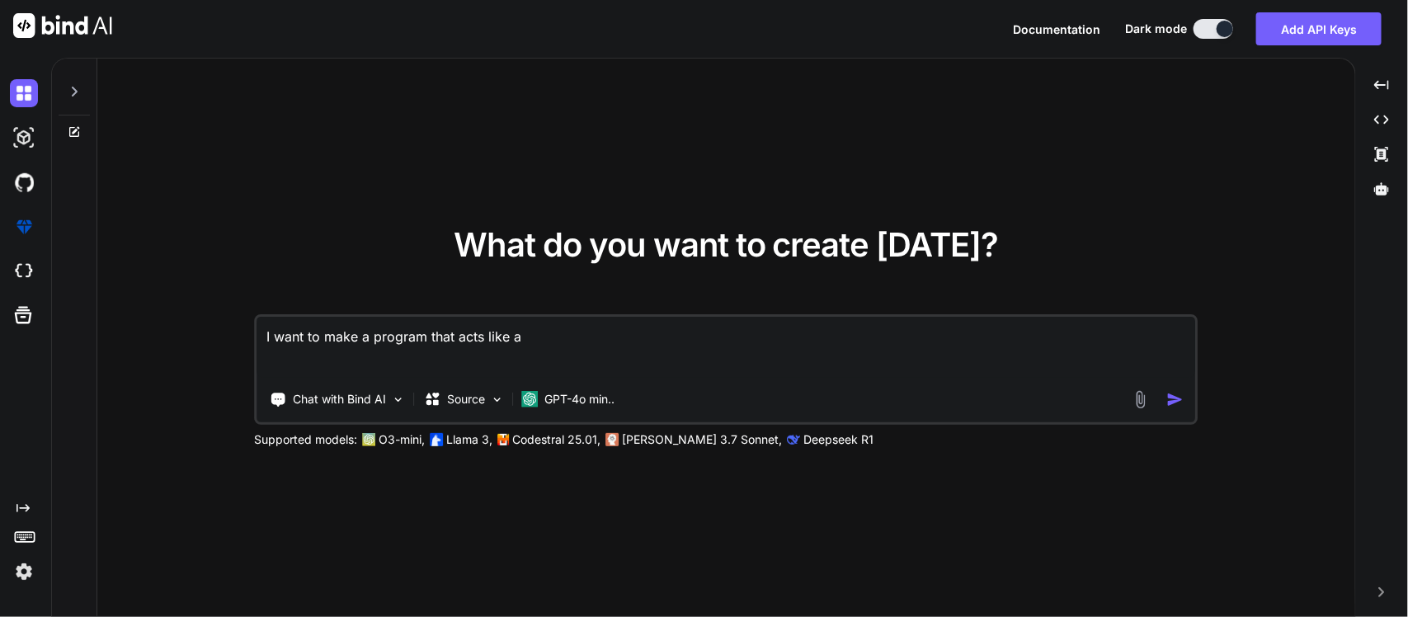
type textarea "x"
type textarea "I want to make a program that acts like a w"
type textarea "x"
type textarea "I want to make a program that acts like a we"
type textarea "x"
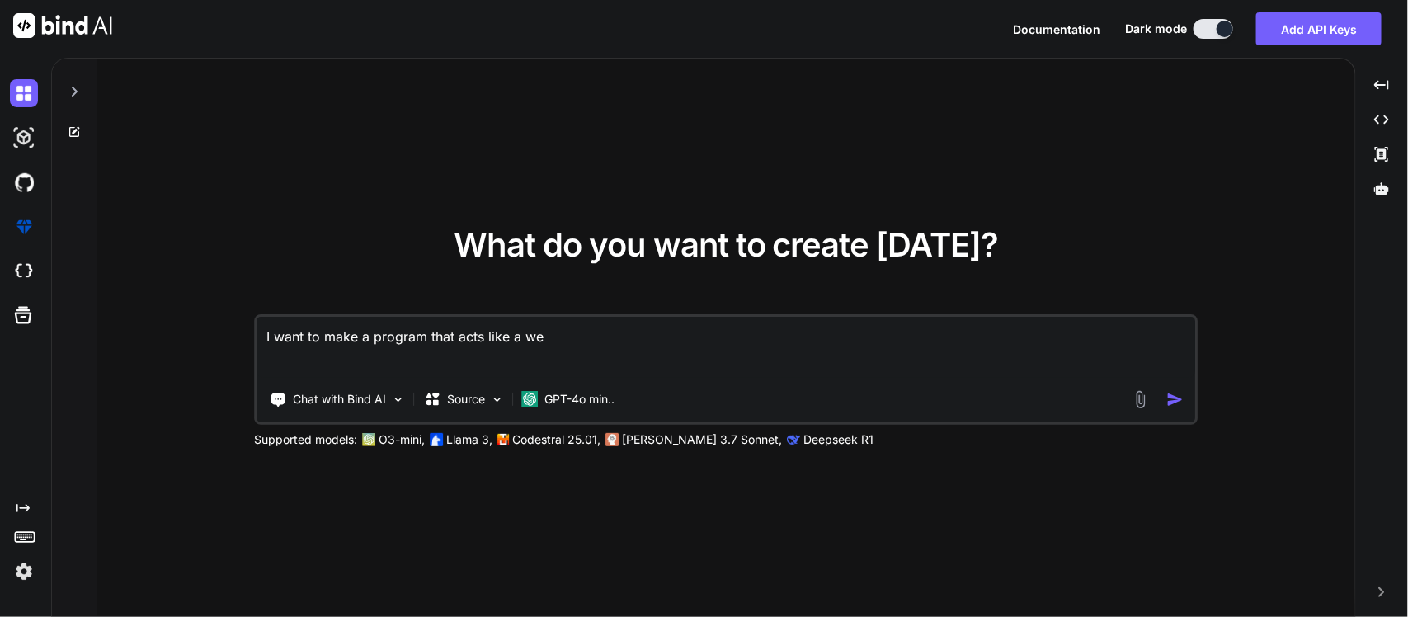
type textarea "I want to make a program that acts like a web"
type textarea "x"
type textarea "I want to make a program that acts like a web"
type textarea "x"
type textarea "I want to make a program that acts like a web g"
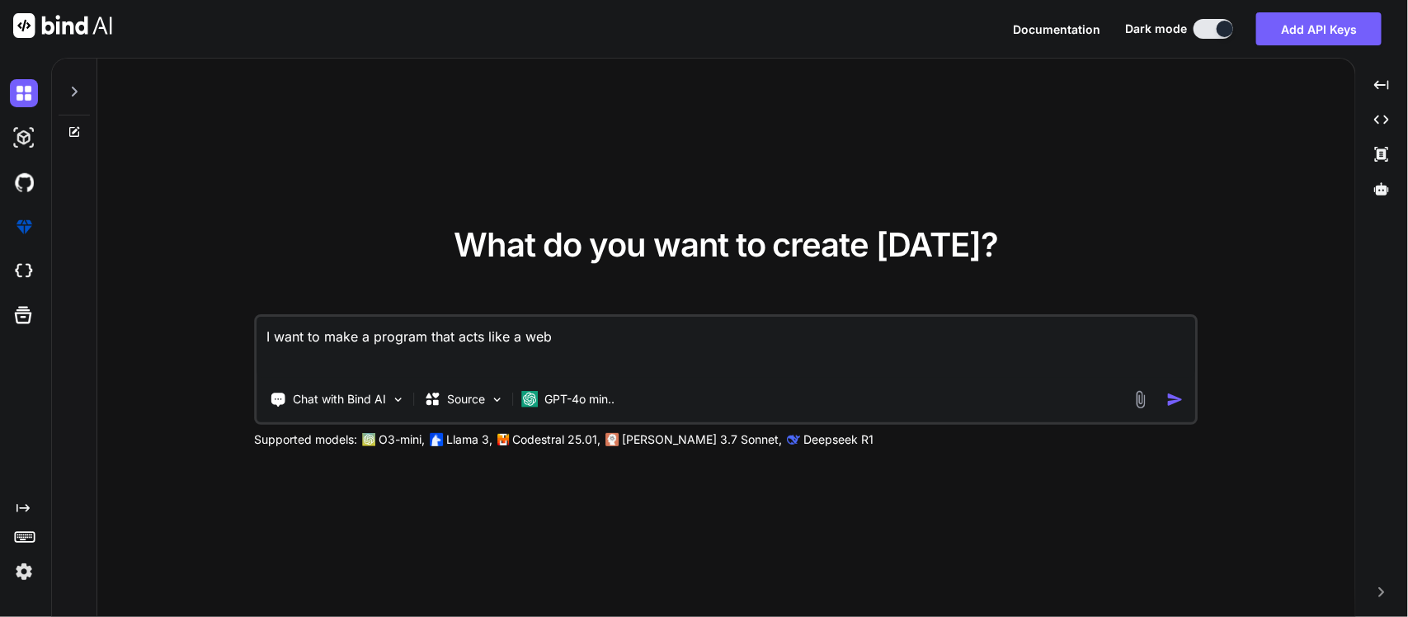
type textarea "x"
type textarea "I want to make a program that acts like a web gr"
type textarea "x"
type textarea "I want to make a program that acts like a web gro"
type textarea "x"
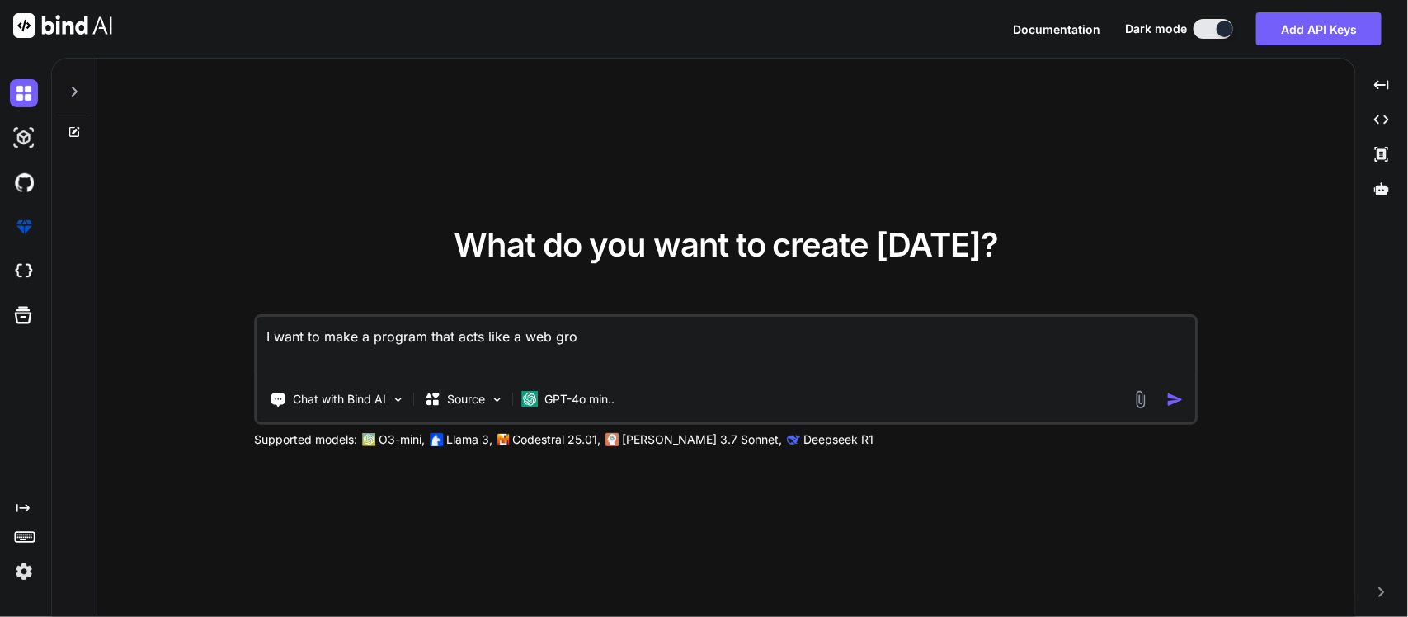
type textarea "I want to make a program that acts like a web gr"
type textarea "x"
type textarea "I want to make a program that acts like a web g"
type textarea "x"
type textarea "I want to make a program that acts like a web gb"
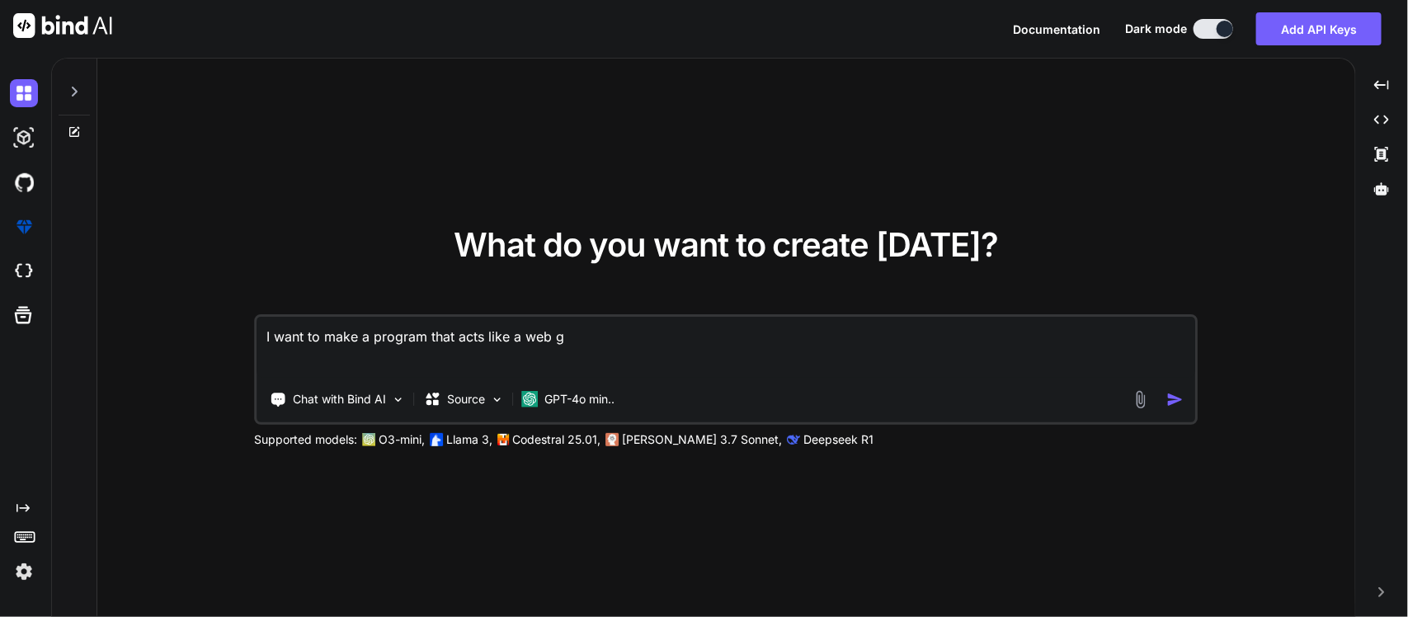
type textarea "x"
type textarea "I want to make a program that acts like a web g"
type textarea "x"
type textarea "I want to make a program that acts like a web"
type textarea "x"
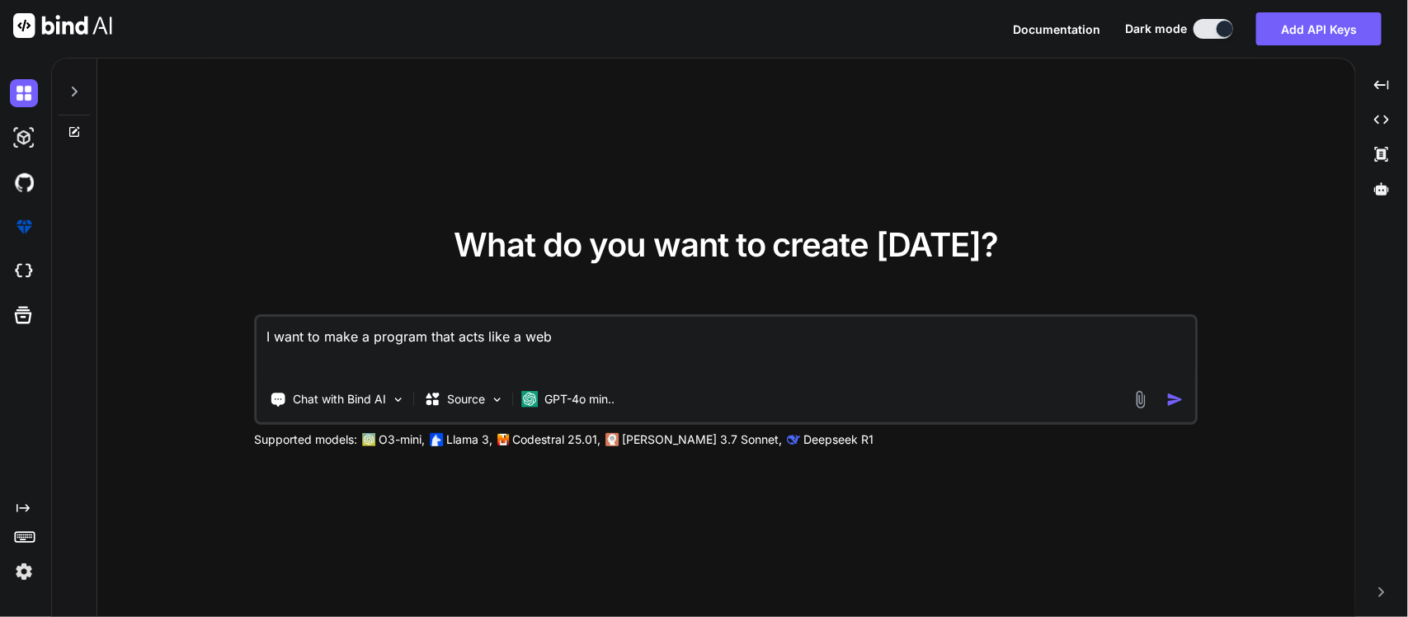
type textarea "I want to make a program that acts like a web b"
type textarea "x"
type textarea "I want to make a program that acts like a web br"
type textarea "x"
type textarea "I want to make a program that acts like a web bro"
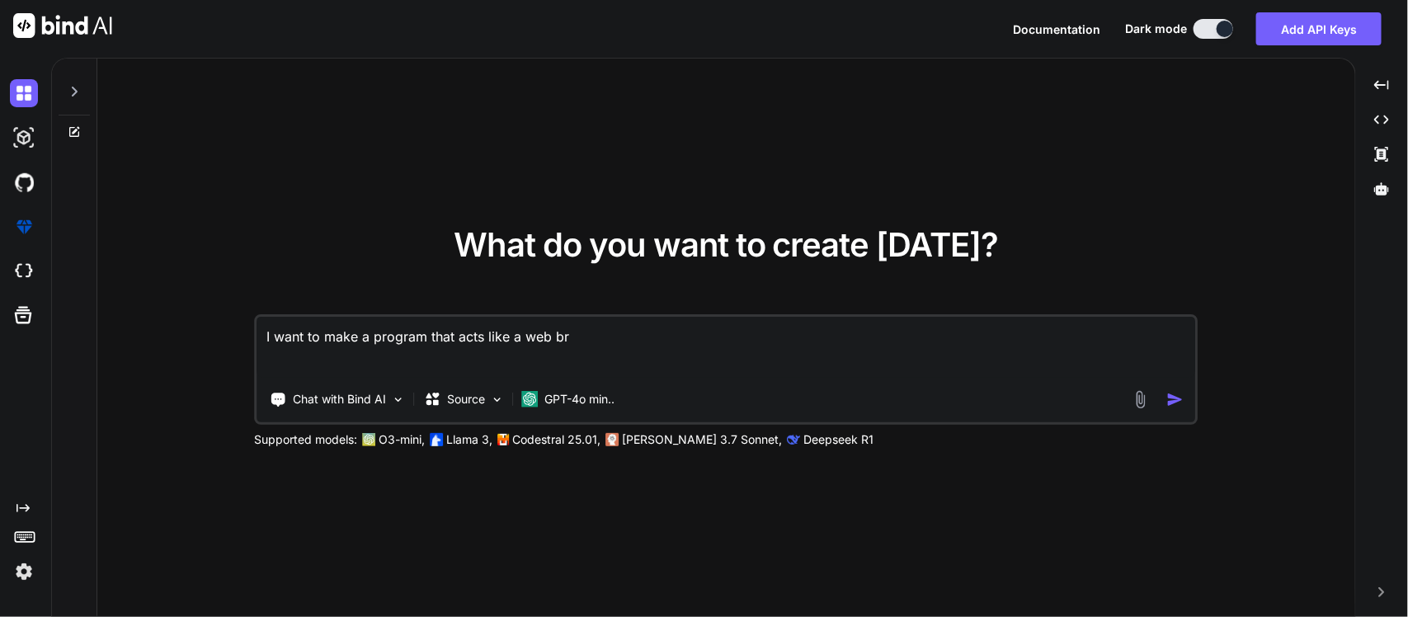
type textarea "x"
type textarea "I want to make a program that acts like a web brow"
type textarea "x"
type textarea "I want to make a program that acts like a web brows"
type textarea "x"
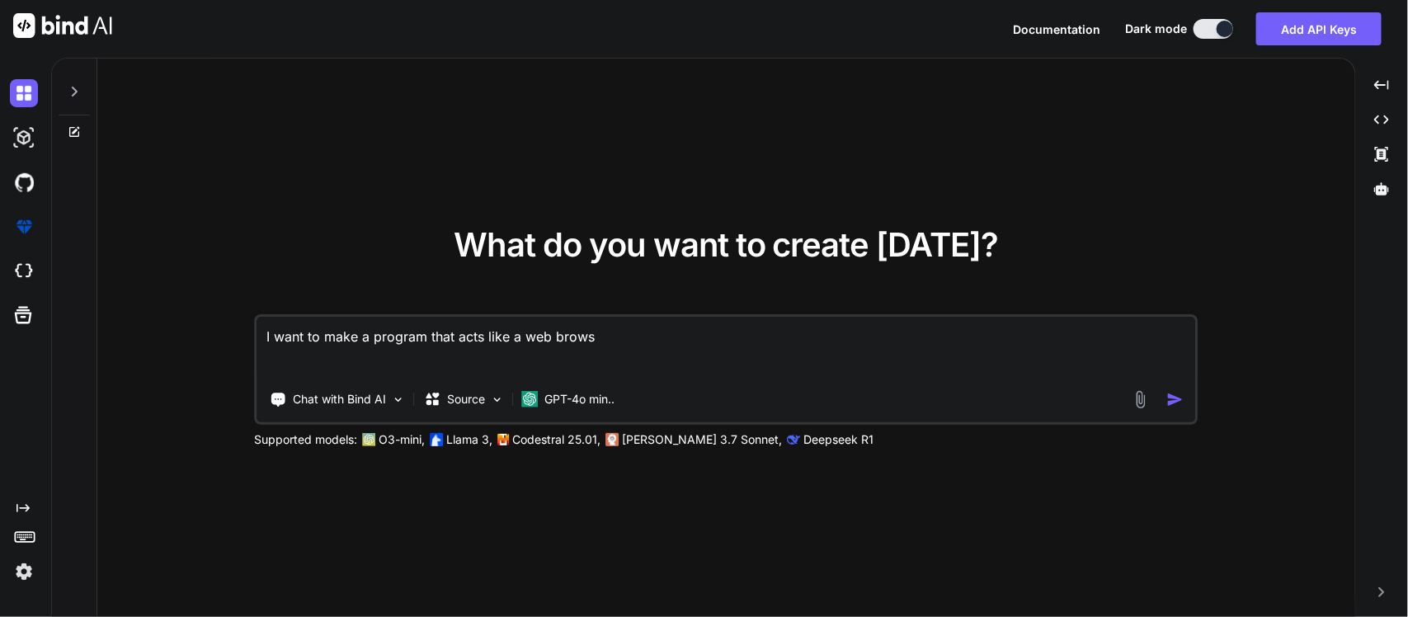
type textarea "I want to make a program that acts like a web browse"
type textarea "x"
type textarea "I want to make a program that acts like a web browsee"
type textarea "x"
type textarea "I want to make a program that acts like a web browseer"
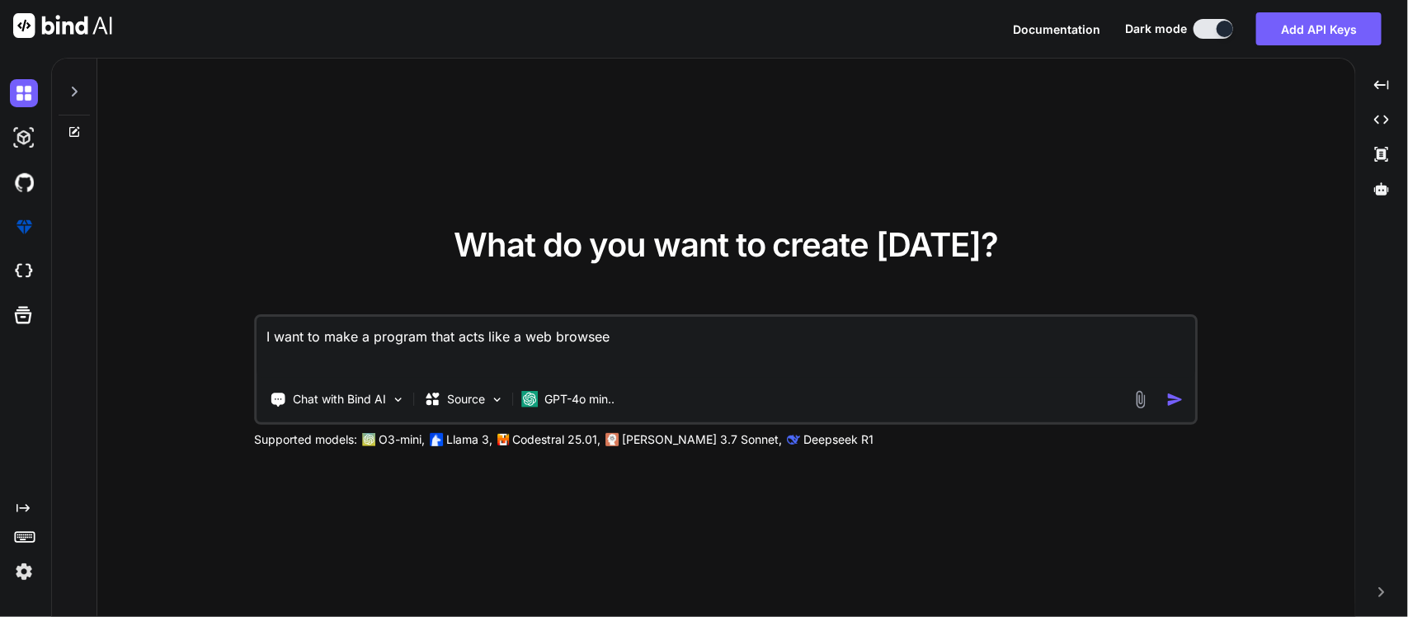
type textarea "x"
type textarea "I want to make a program that acts like a web browsee"
type textarea "x"
type textarea "I want to make a program that acts like a web browse"
type textarea "x"
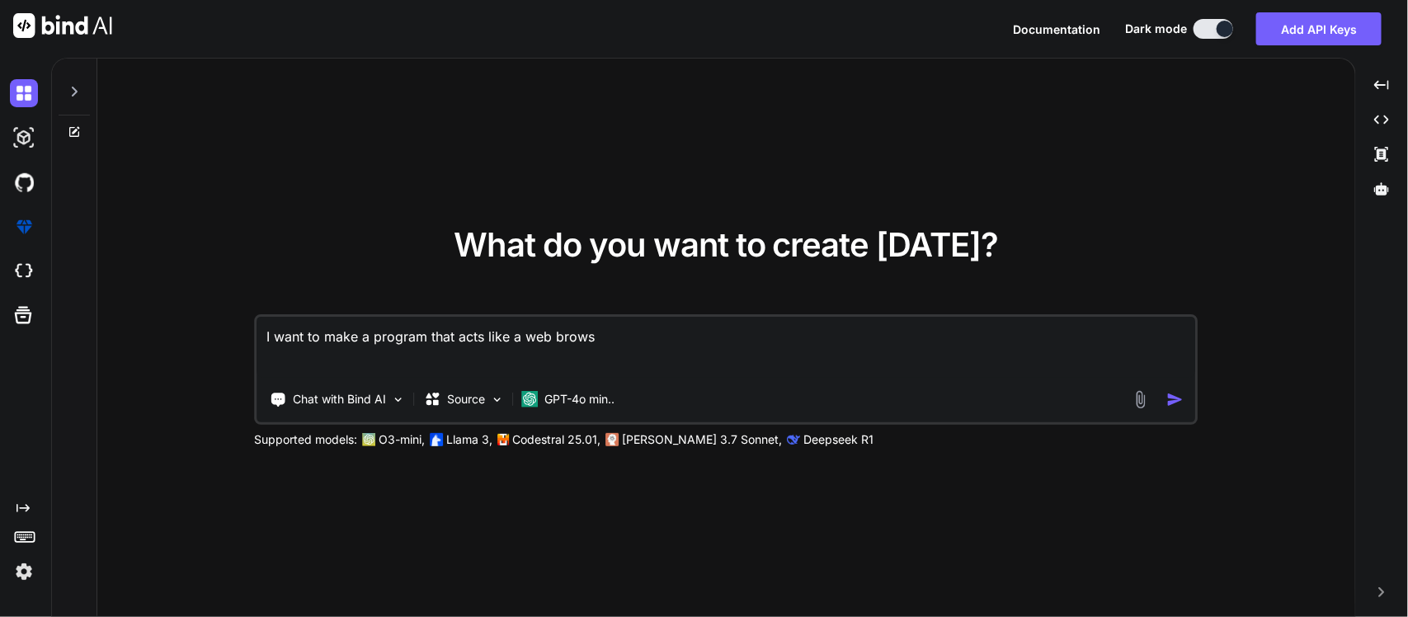
type textarea "I want to make a program that acts like a web browsr"
type textarea "x"
type textarea "I want to make a program that acts like a web browsr"
type textarea "x"
type textarea "I want to make a program that acts like a web browsr"
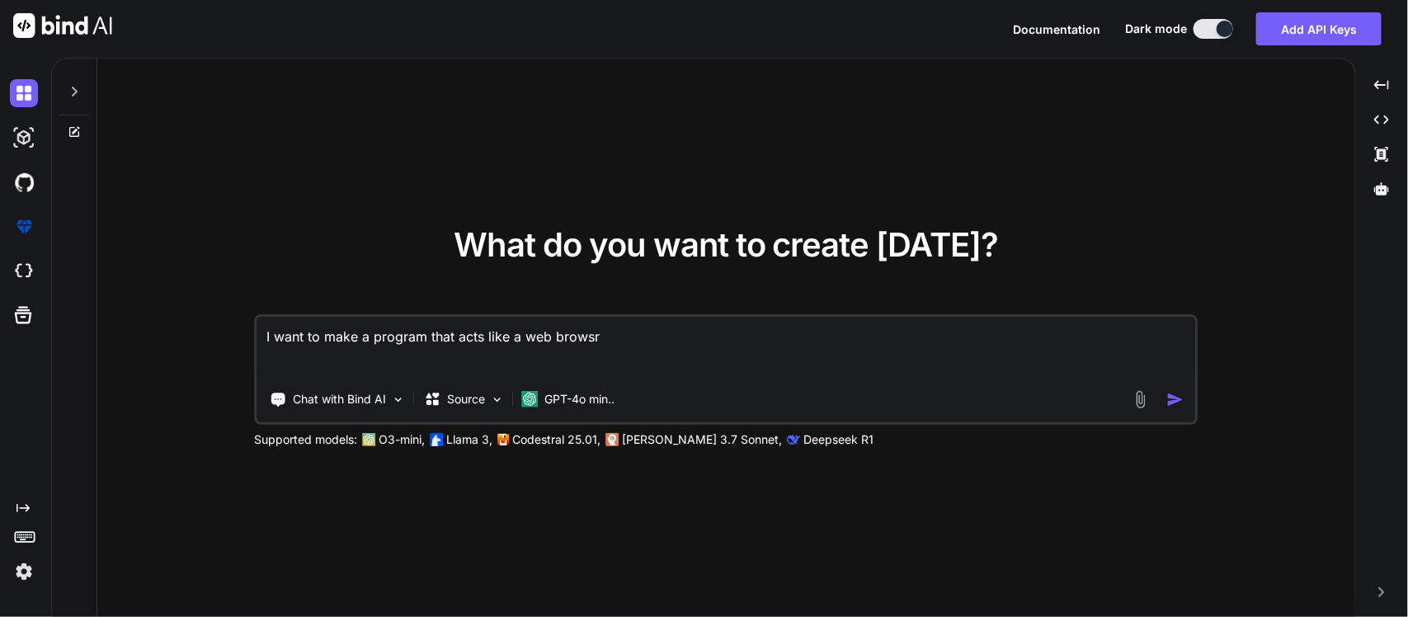
type textarea "x"
type textarea "I want to make a program that acts like a web brows"
type textarea "x"
type textarea "I want to make a program that acts like a web browse"
type textarea "x"
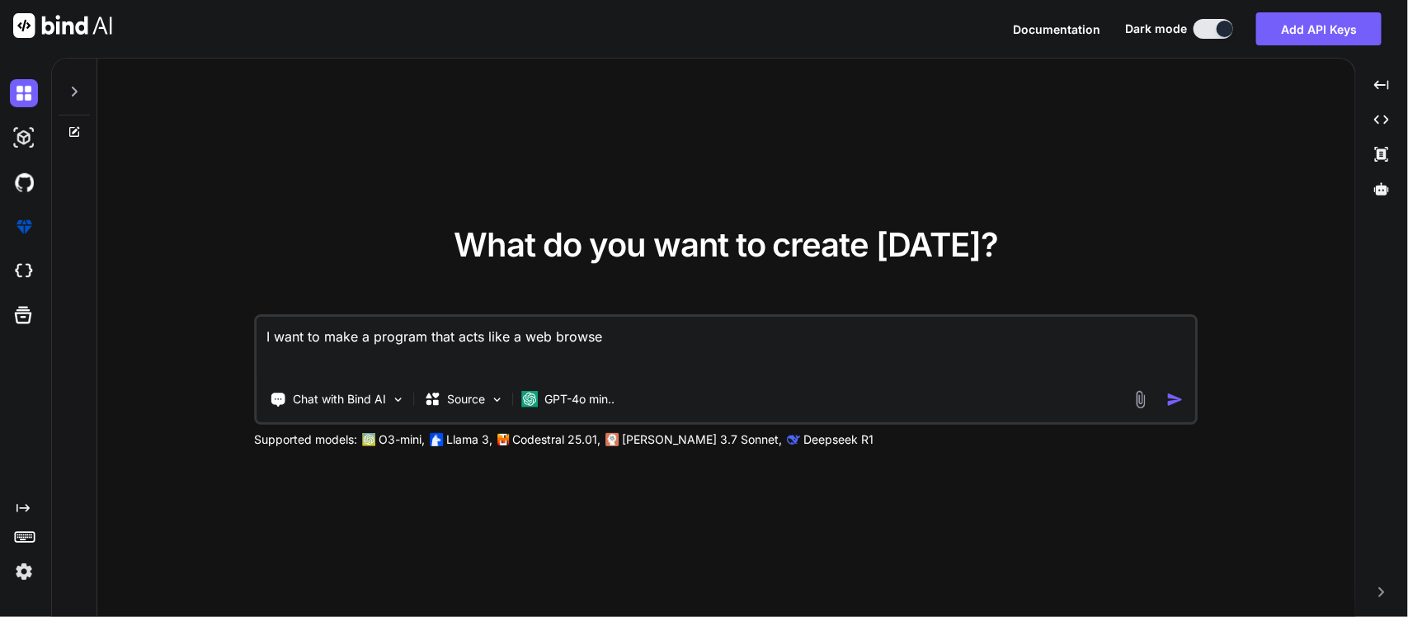
type textarea "I want to make a program that acts like a web browse"
type textarea "x"
type textarea "I want to make a program that acts like a web browse"
type textarea "x"
type textarea "I want to make a program that acts like a web browser"
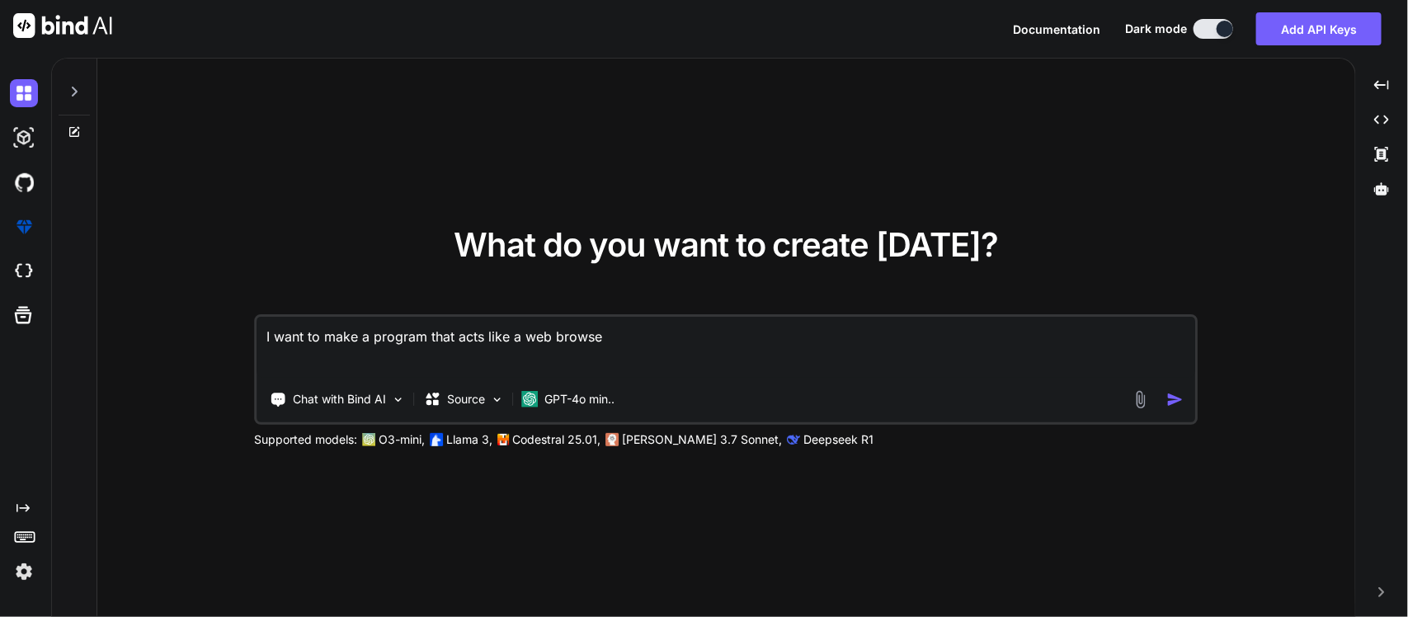
type textarea "x"
type textarea "I want to make a program that acts like a web browser"
type textarea "x"
type textarea "I want to make a program that acts like a web browser t"
type textarea "x"
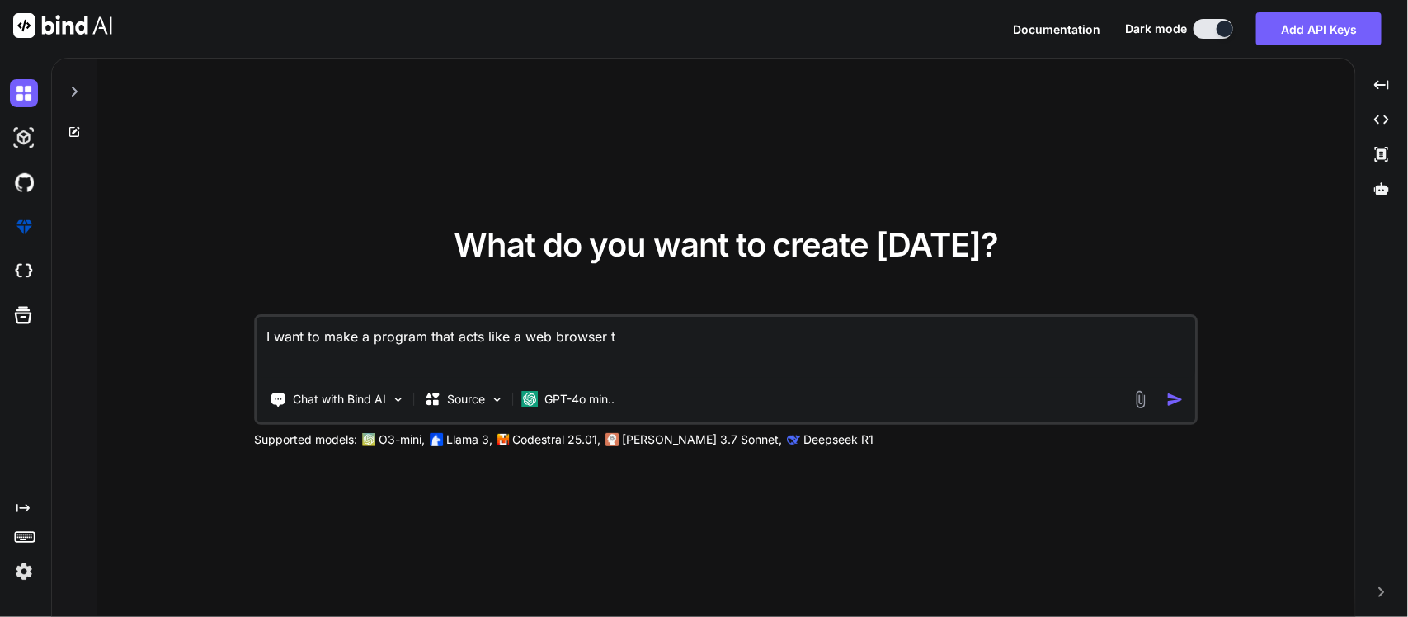
type textarea "I want to make a program that acts like a web browser th"
type textarea "x"
type textarea "I want to make a program that acts like a web browser thr"
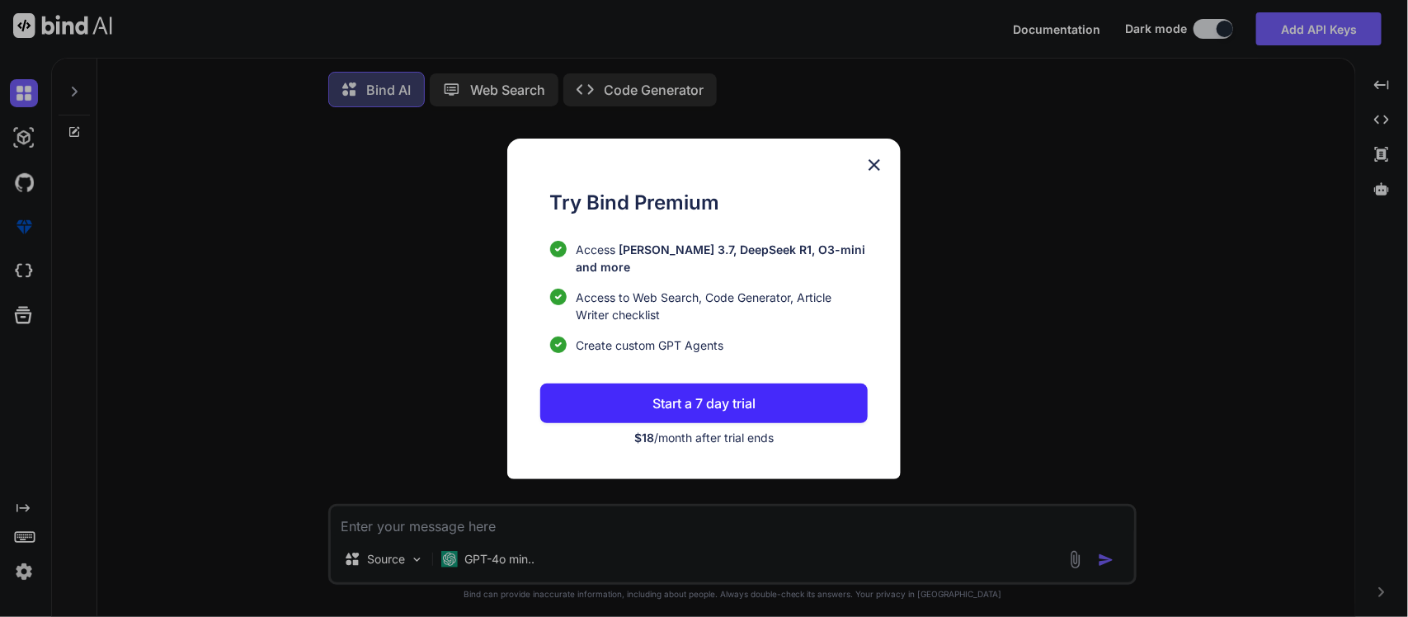
click at [880, 173] on img at bounding box center [874, 165] width 20 height 20
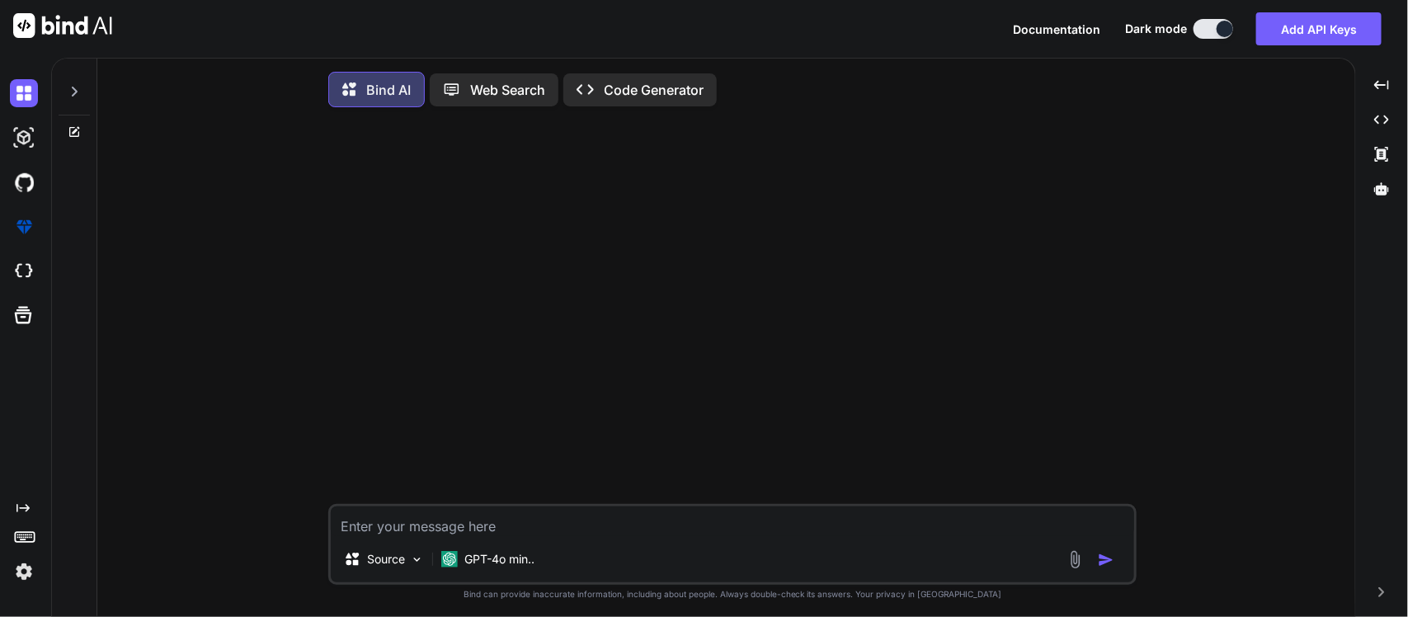
click at [430, 534] on textarea at bounding box center [732, 521] width 803 height 30
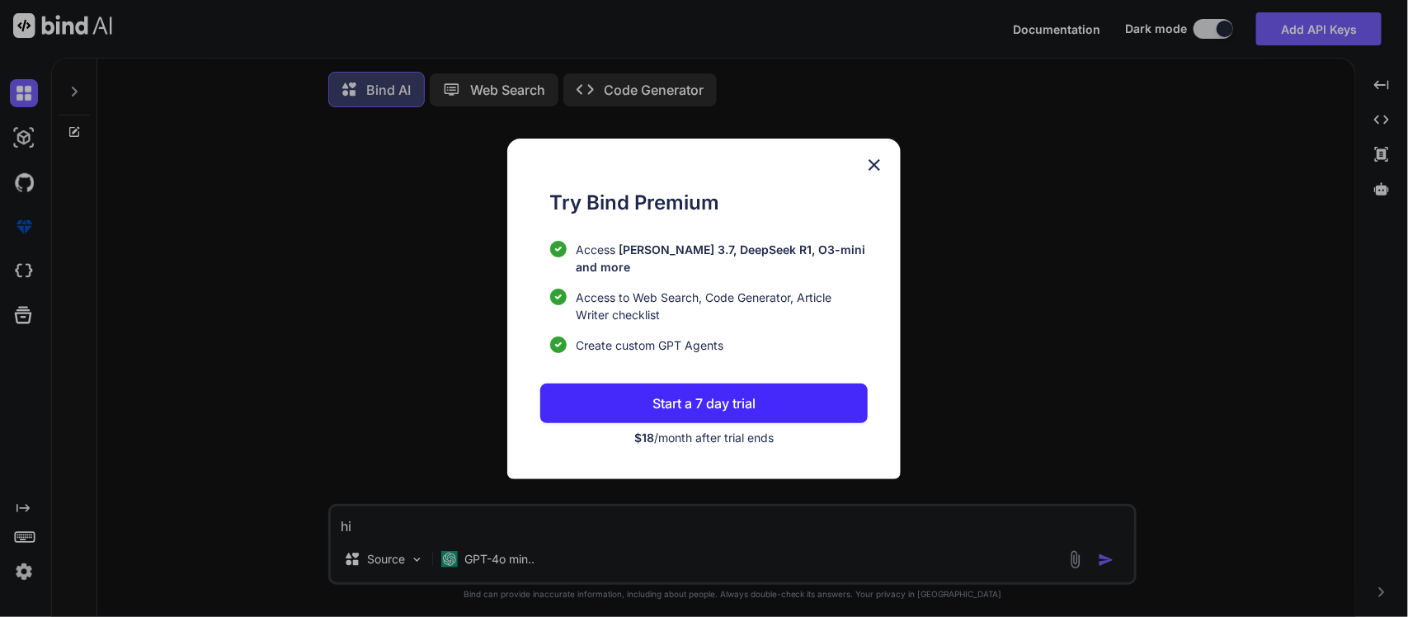
click at [868, 174] on img at bounding box center [874, 165] width 20 height 20
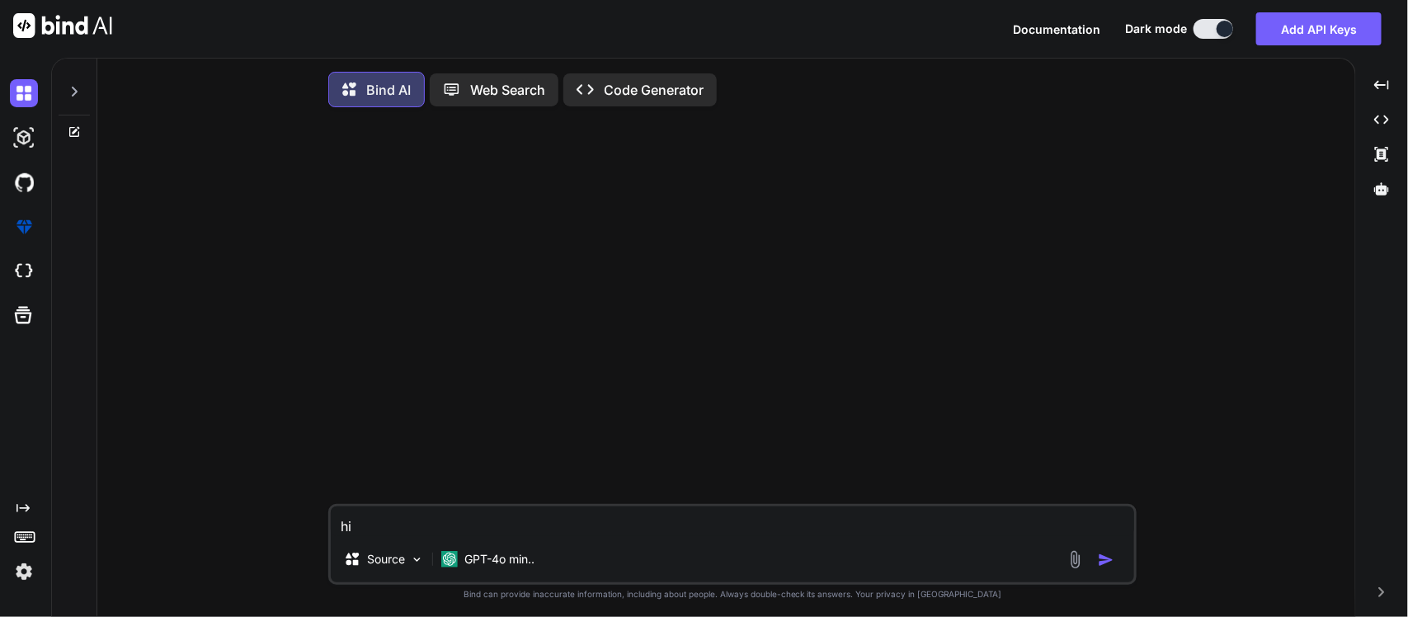
click at [487, 562] on p "GPT-4o min.." at bounding box center [499, 559] width 70 height 16
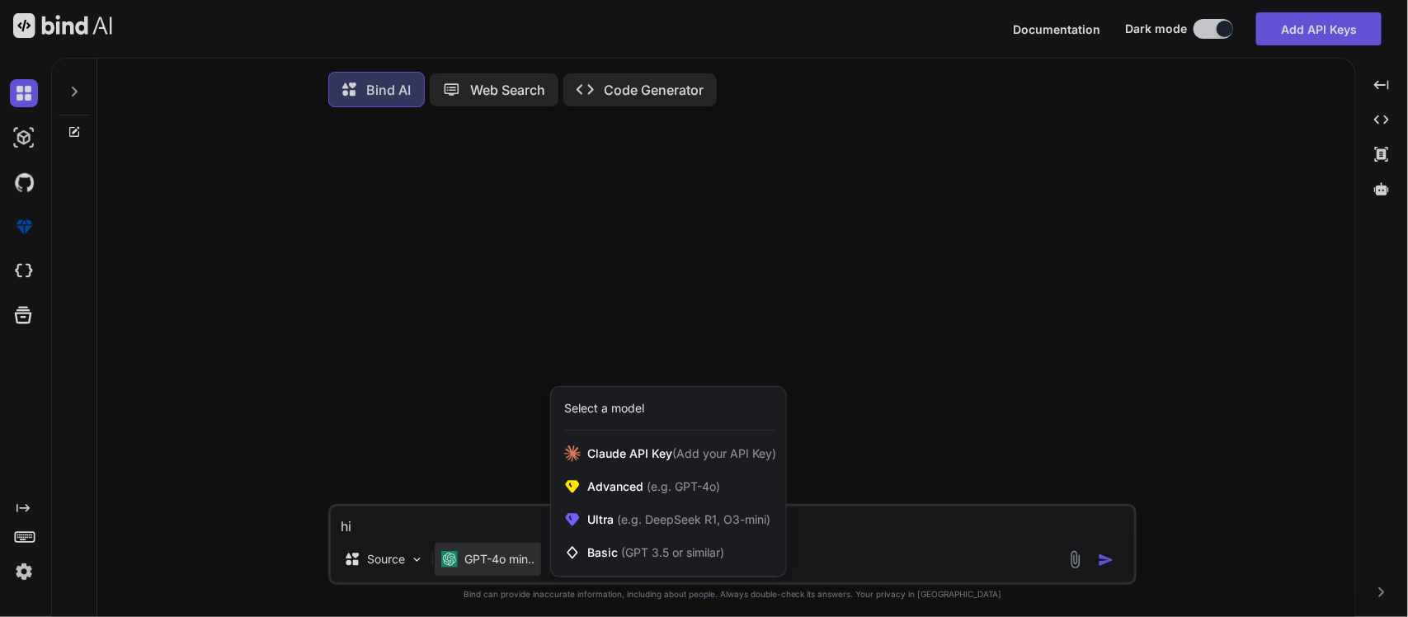
click at [642, 462] on span "[PERSON_NAME] Key (Add your API Key)" at bounding box center [681, 453] width 189 height 16
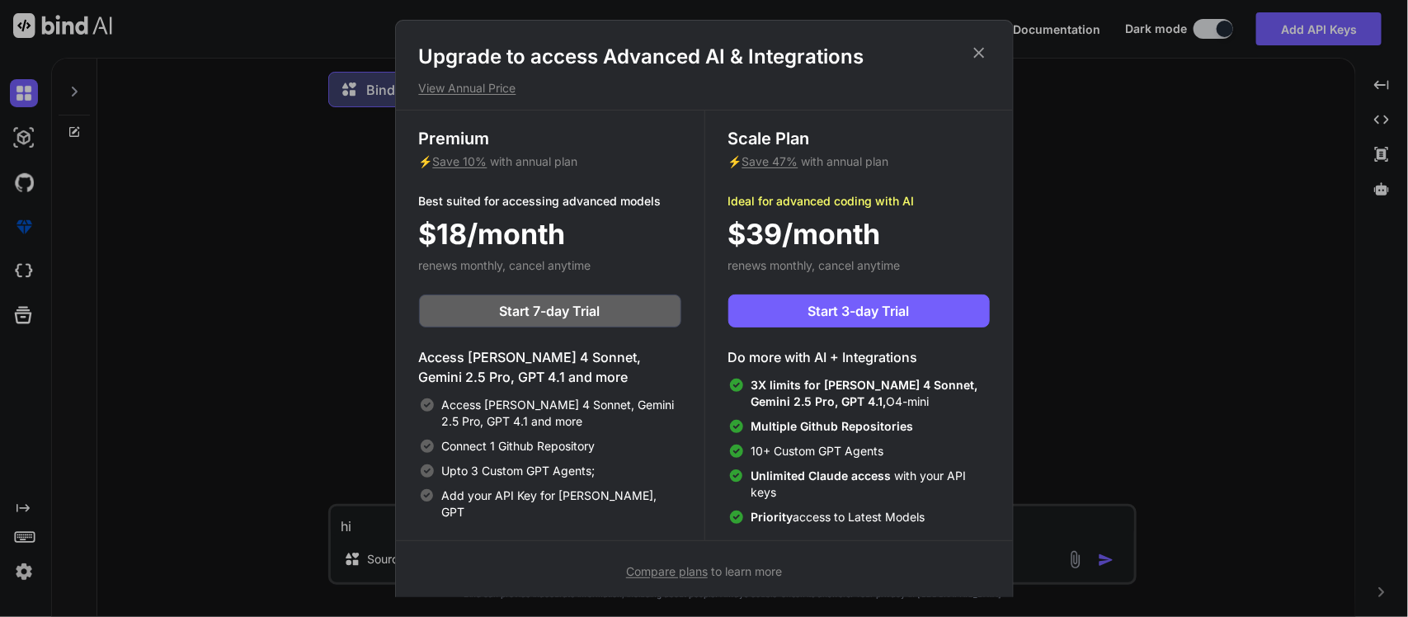
click at [975, 49] on icon at bounding box center [978, 53] width 11 height 11
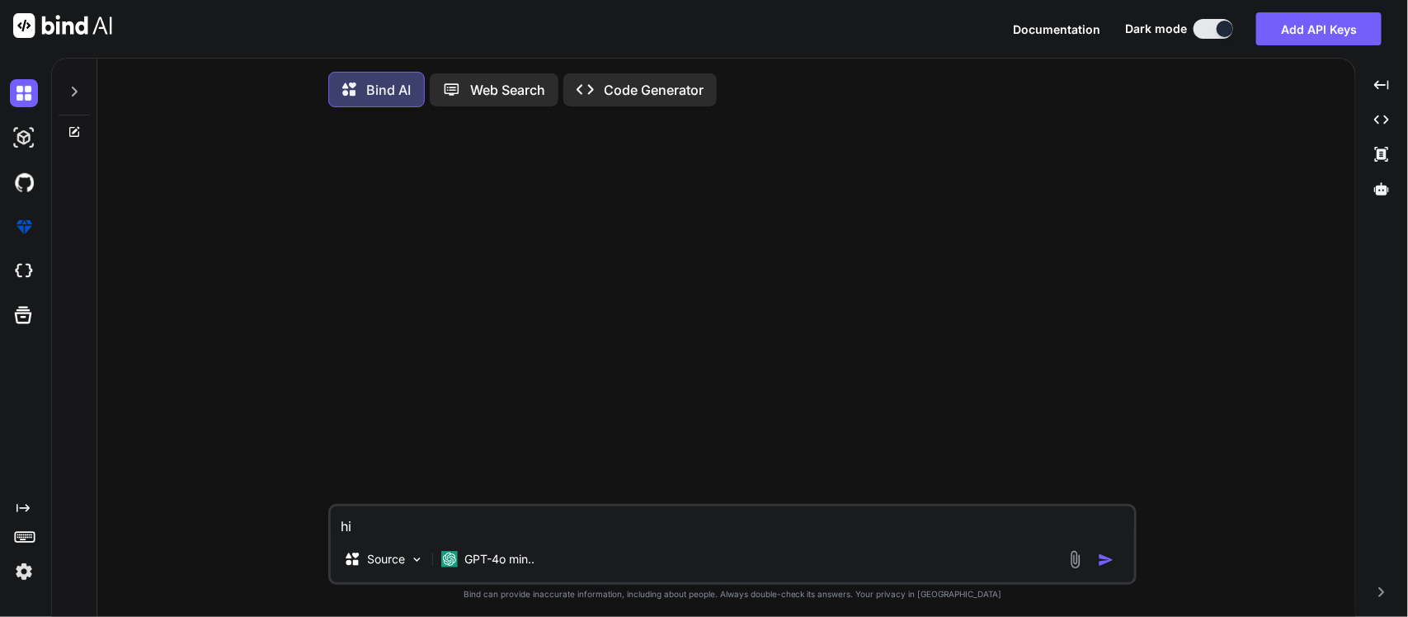
click at [377, 563] on p "Source" at bounding box center [386, 559] width 38 height 16
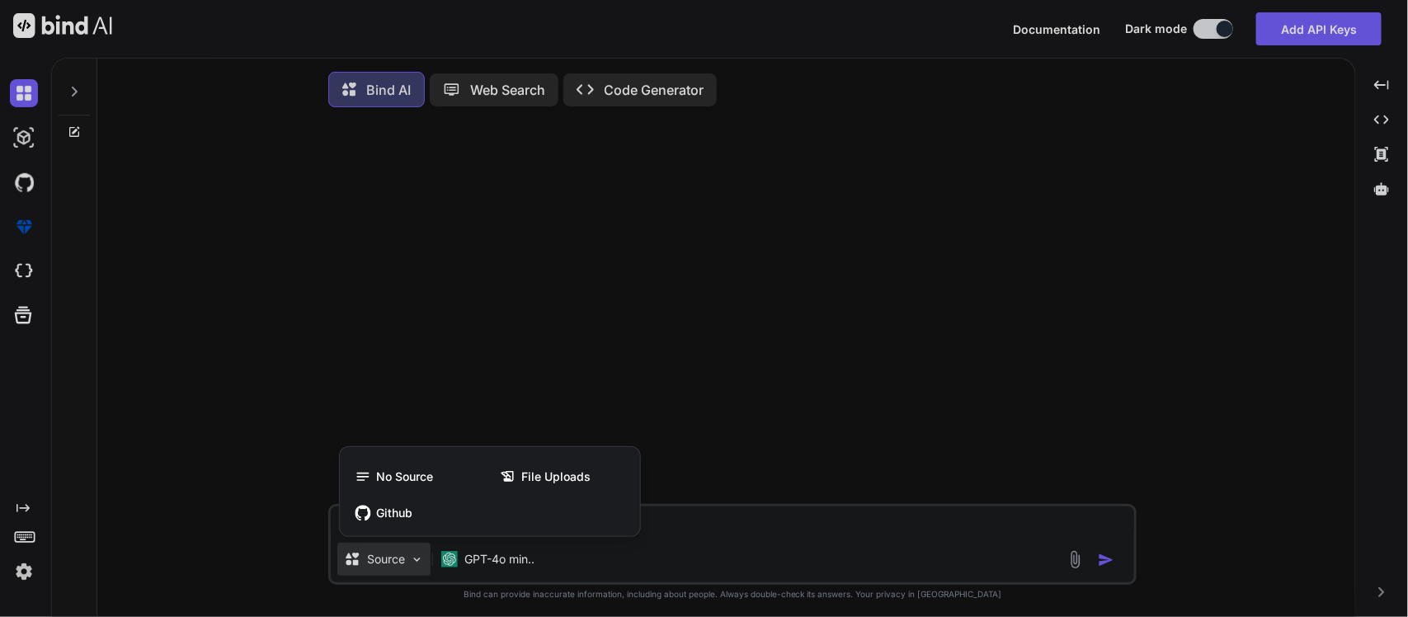
click at [458, 554] on div at bounding box center [704, 308] width 1408 height 617
click at [458, 554] on div "GPT-4o min.." at bounding box center [488, 559] width 106 height 33
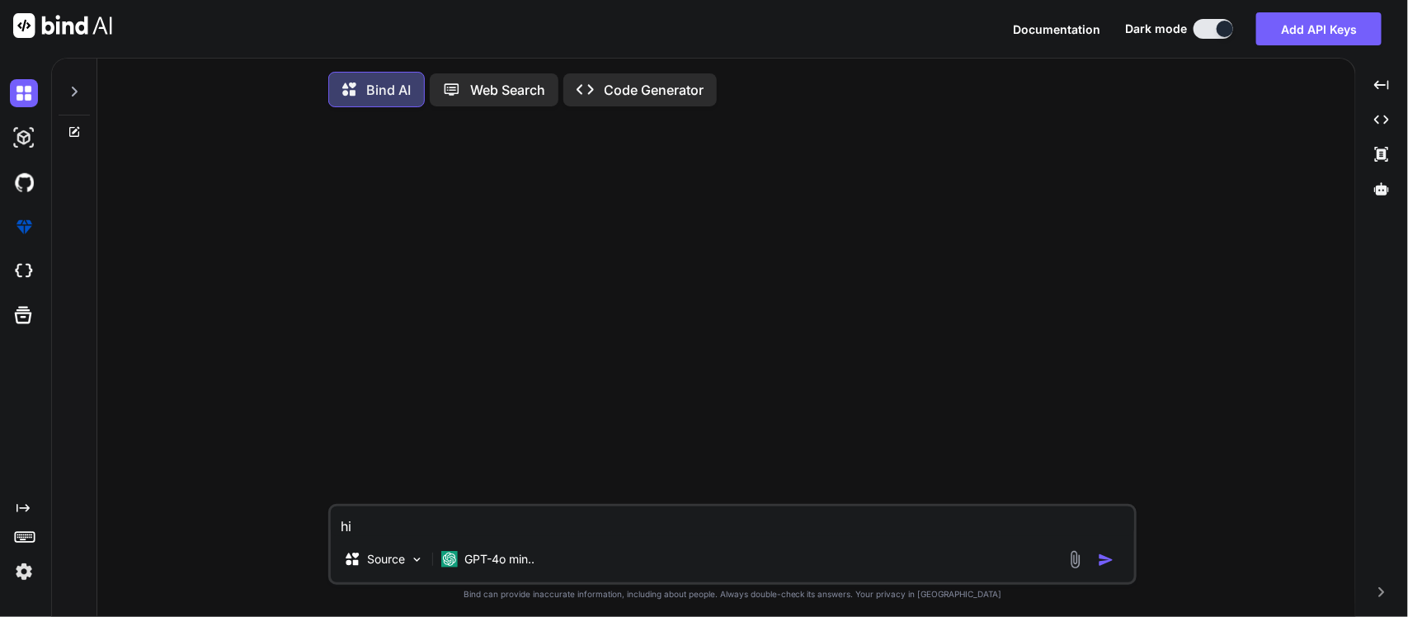
click at [689, 534] on textarea "hi" at bounding box center [732, 521] width 803 height 30
click at [512, 567] on p "GPT-4o min.." at bounding box center [499, 559] width 70 height 16
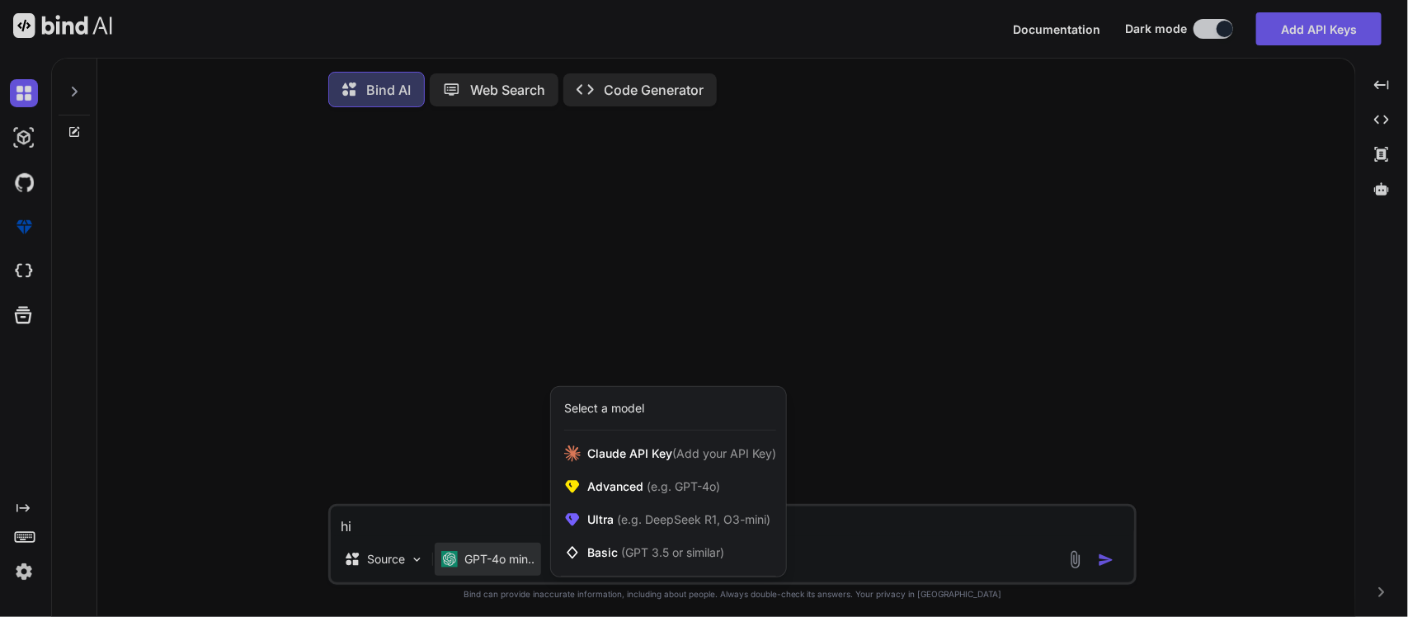
click at [617, 554] on span "Basic (GPT 3.5 or similar)" at bounding box center [655, 552] width 137 height 16
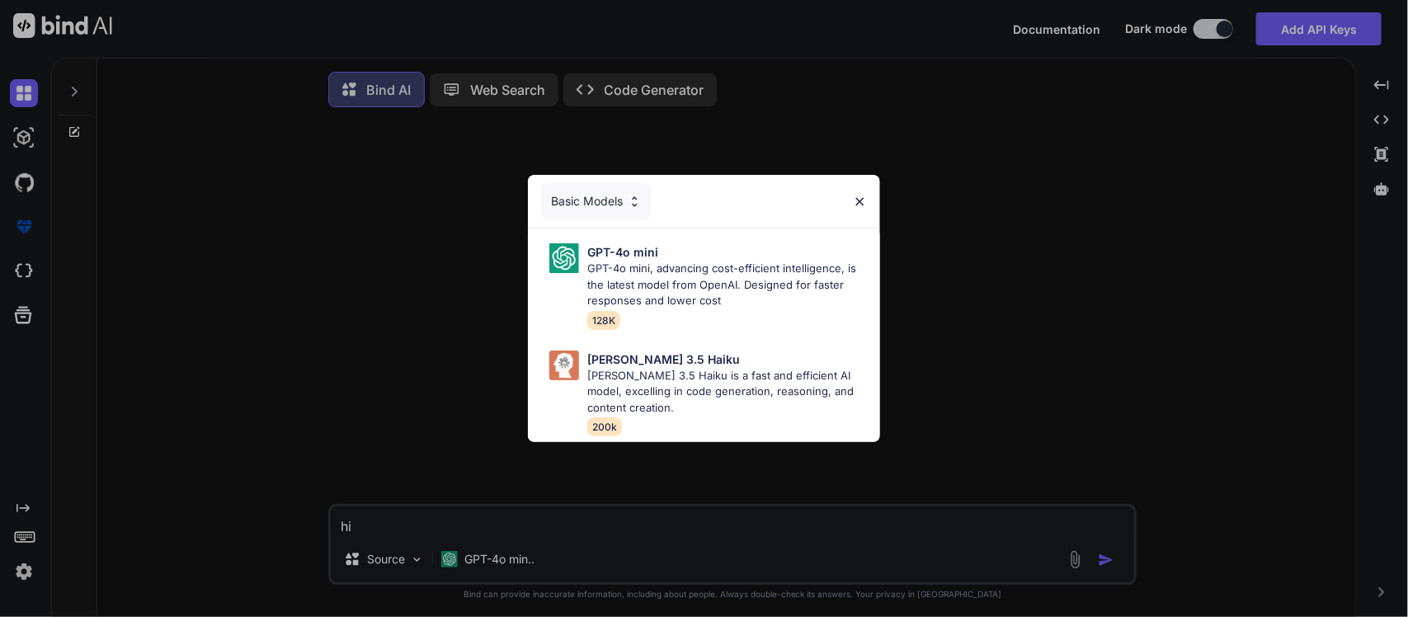
click at [621, 379] on p "[PERSON_NAME] 3.5 Haiku is a fast and efficient AI model, excelling in code gen…" at bounding box center [727, 392] width 280 height 49
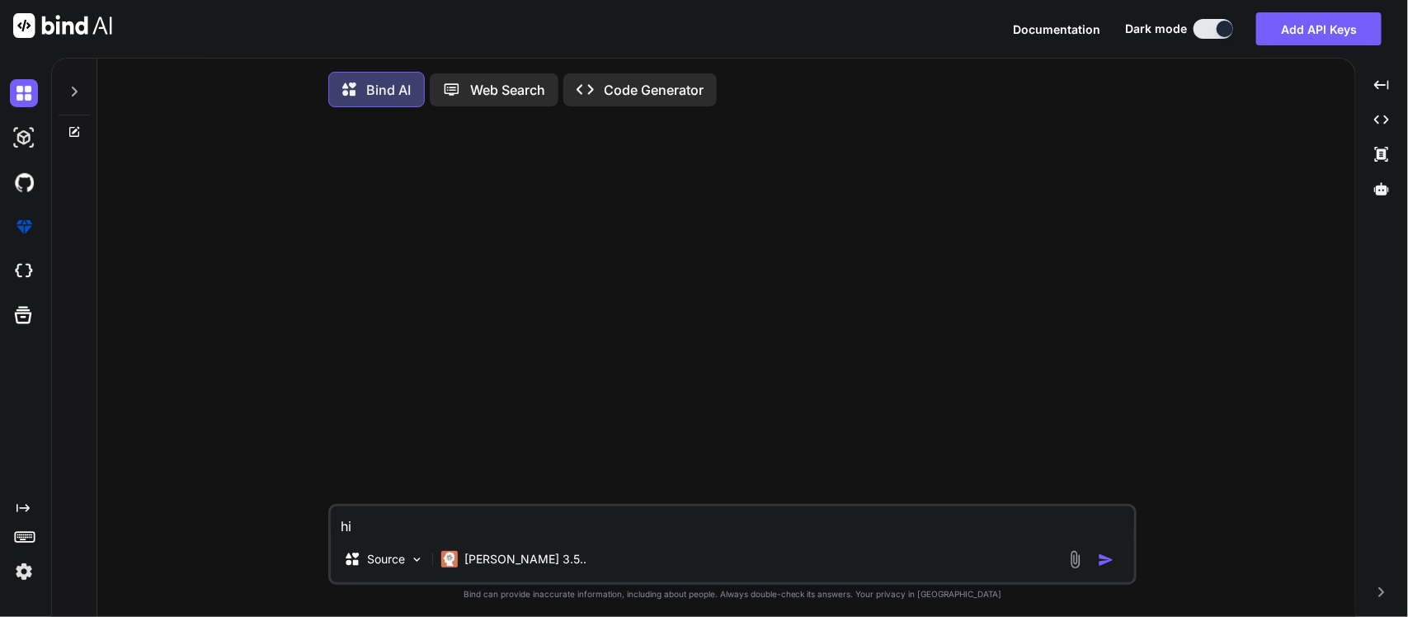
click at [458, 525] on textarea "hi" at bounding box center [732, 521] width 803 height 30
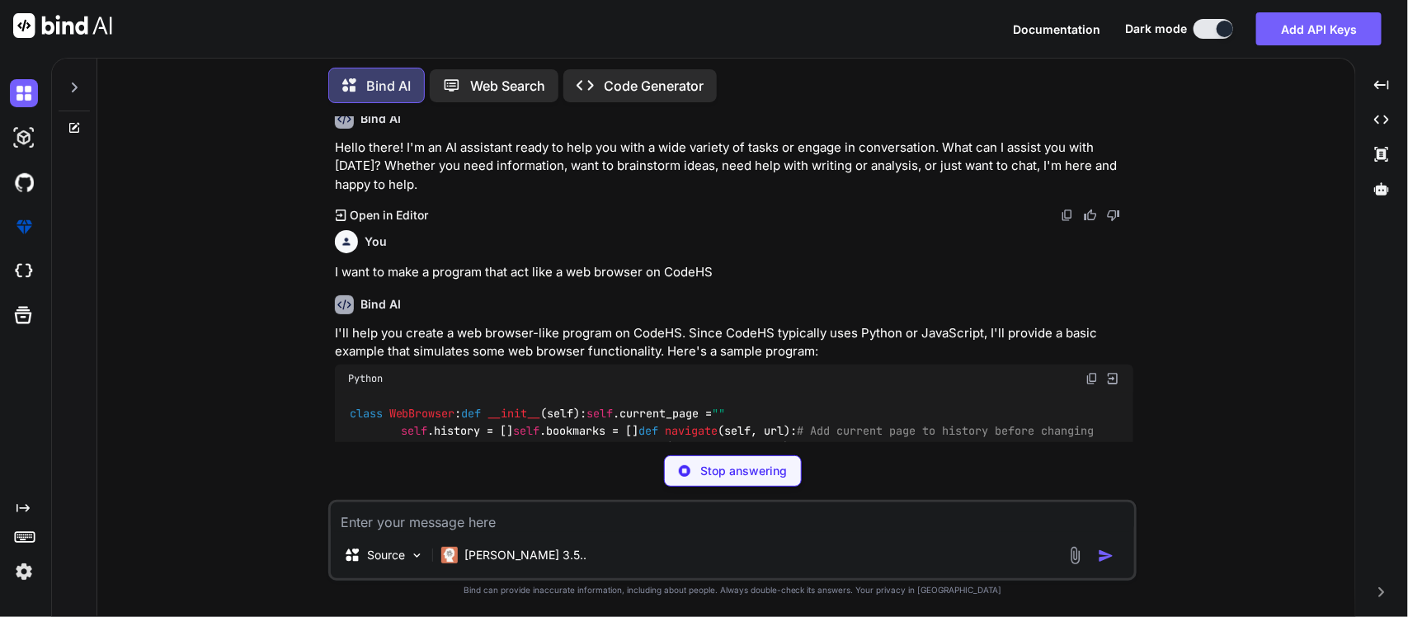
scroll to position [54, 0]
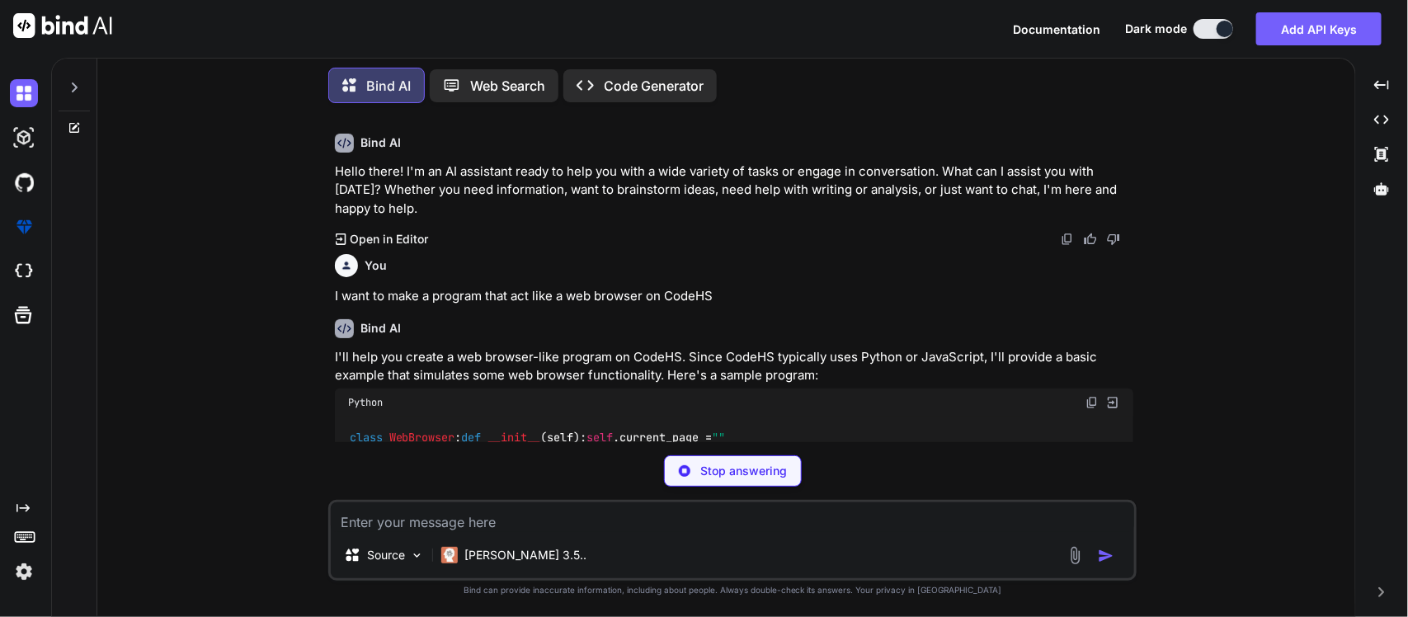
click at [1090, 401] on img at bounding box center [1091, 402] width 13 height 13
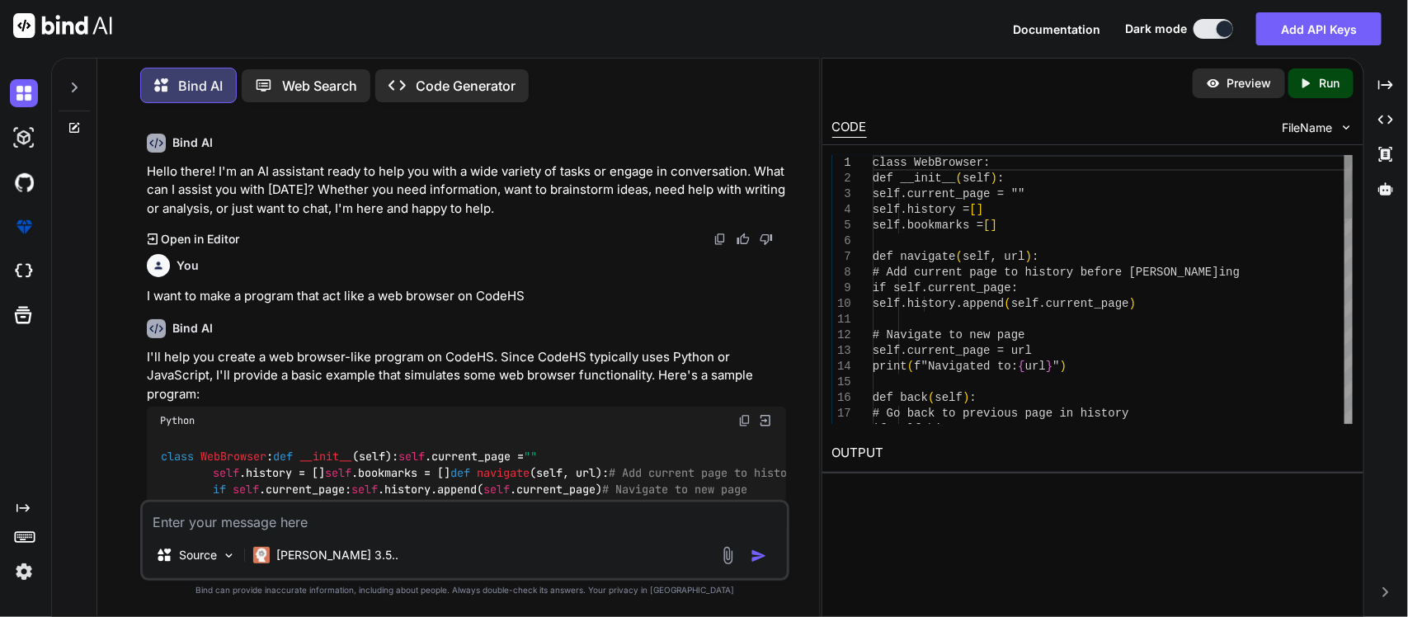
click at [330, 520] on textarea at bounding box center [465, 517] width 645 height 30
click at [330, 520] on textarea "c" at bounding box center [465, 517] width 645 height 30
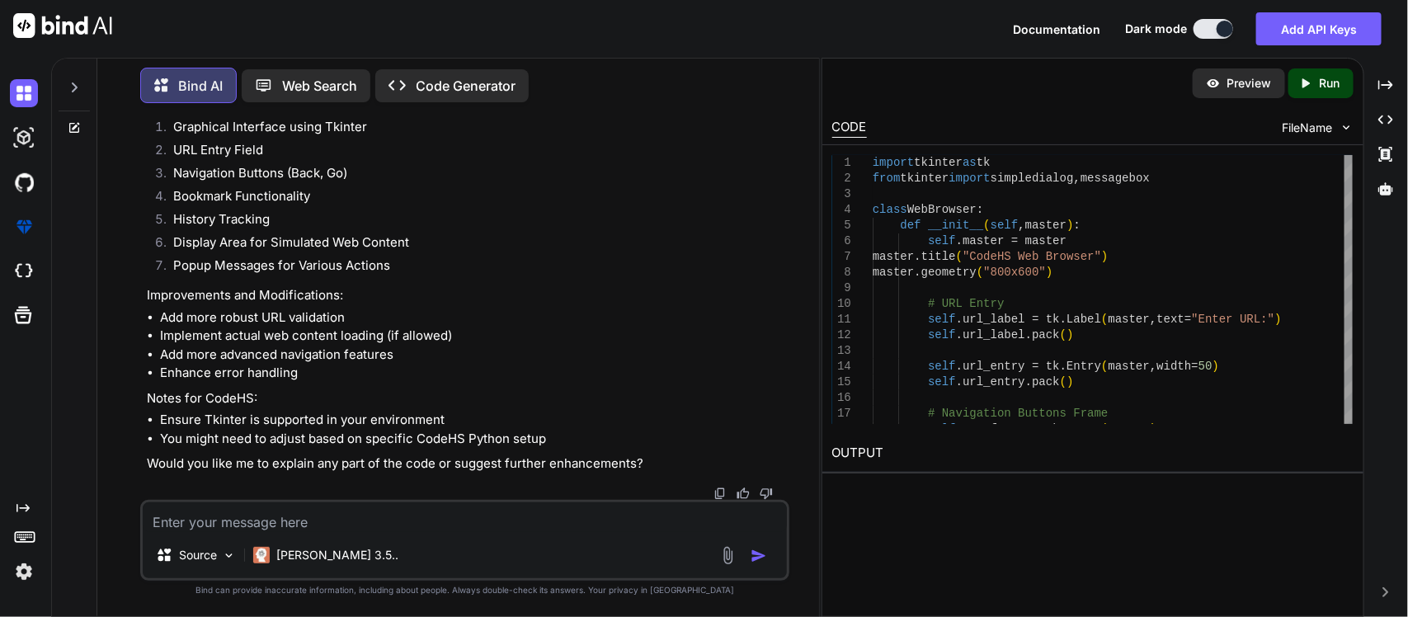
scroll to position [1861, 0]
click at [335, 521] on textarea at bounding box center [465, 517] width 645 height 30
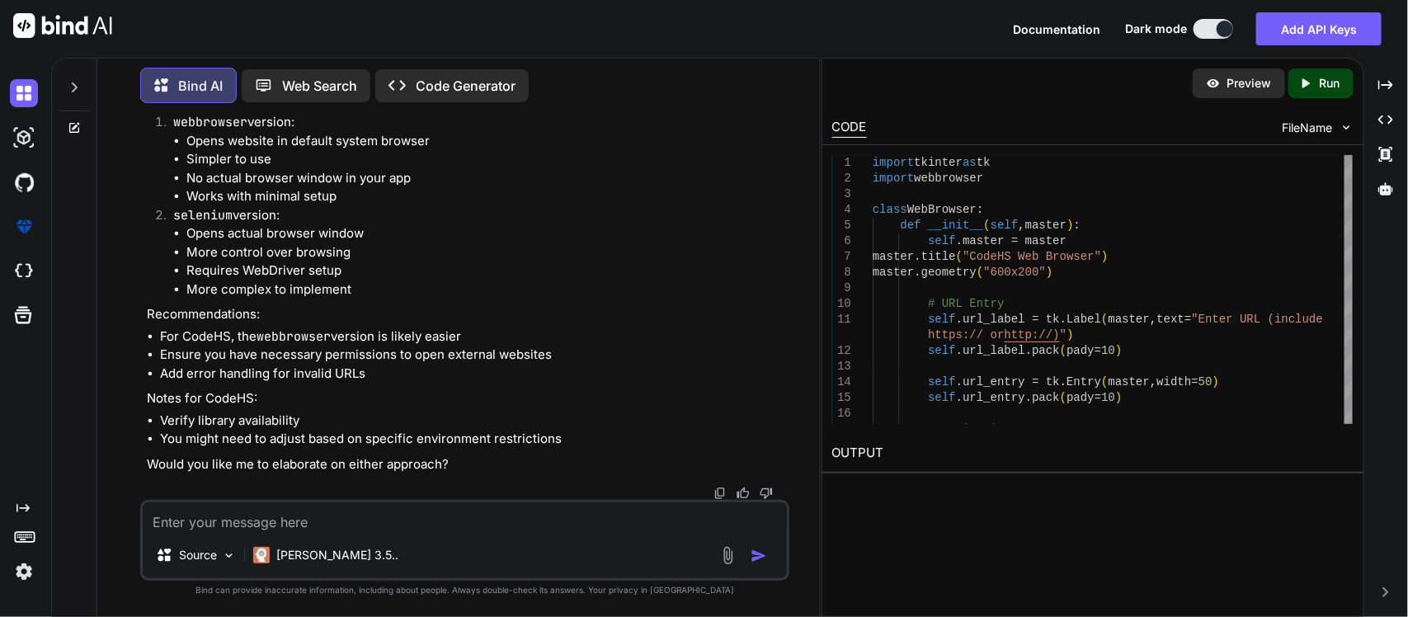
scroll to position [5808, 0]
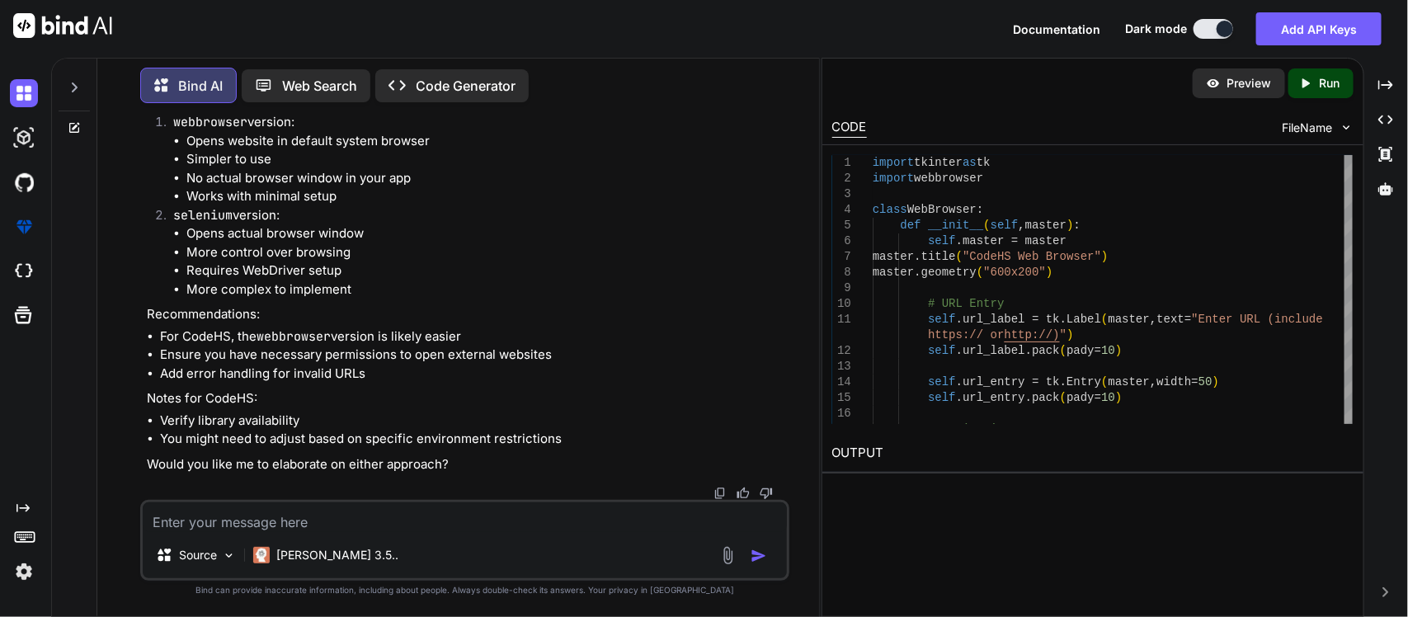
click at [388, 505] on textarea at bounding box center [465, 517] width 645 height 30
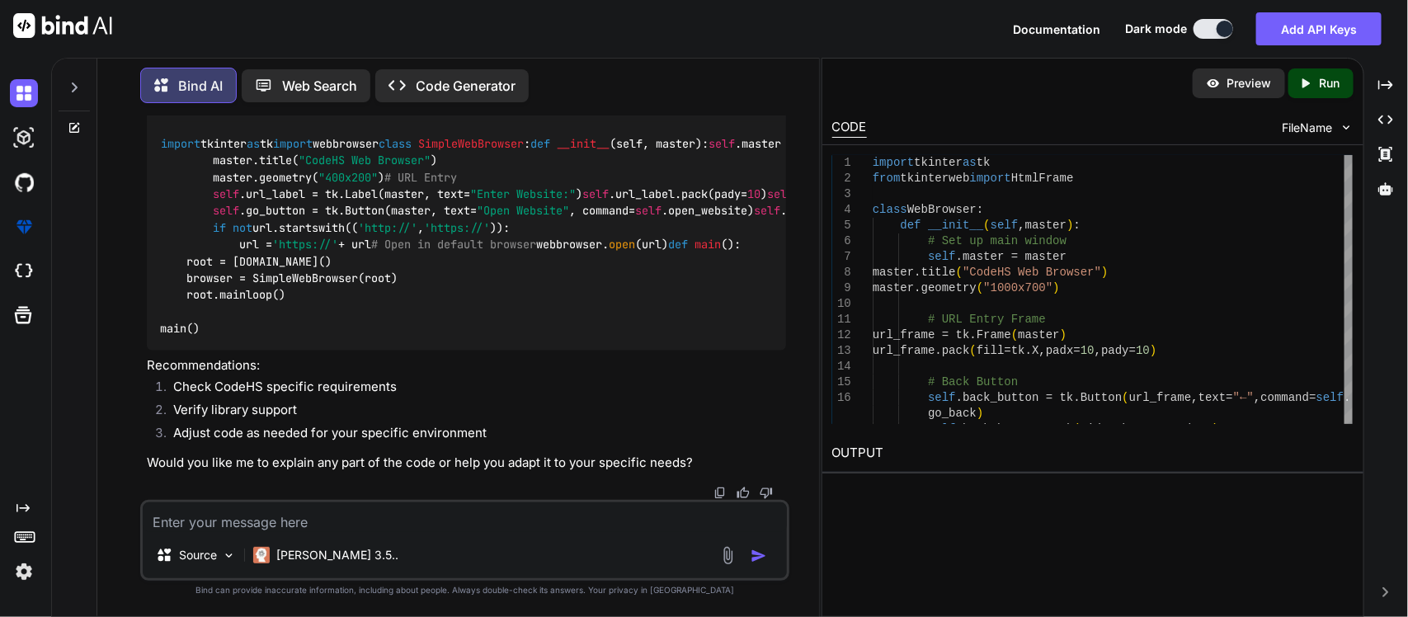
scroll to position [7177, 0]
drag, startPoint x: 477, startPoint y: 318, endPoint x: 294, endPoint y: 314, distance: 182.3
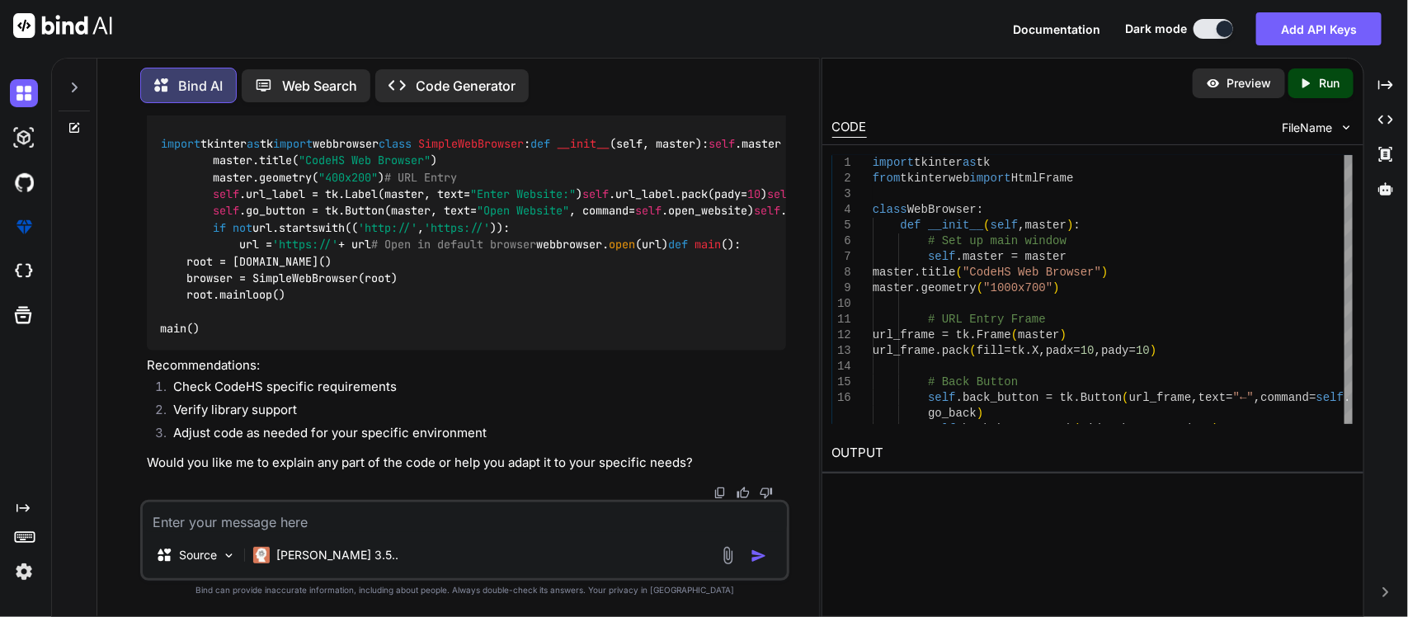
copy code "pip install tkinterweb"
click at [287, 528] on textarea at bounding box center [465, 517] width 645 height 30
paste textarea "pip install tkinterweb"
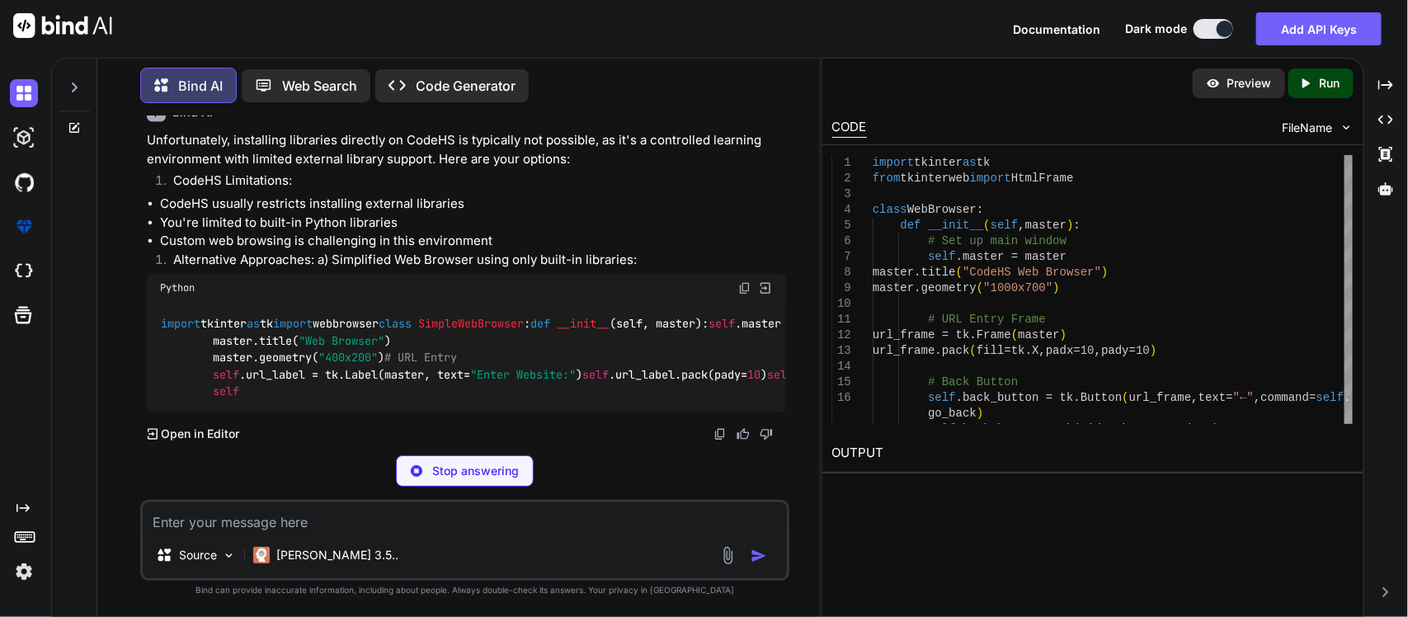
scroll to position [8875, 0]
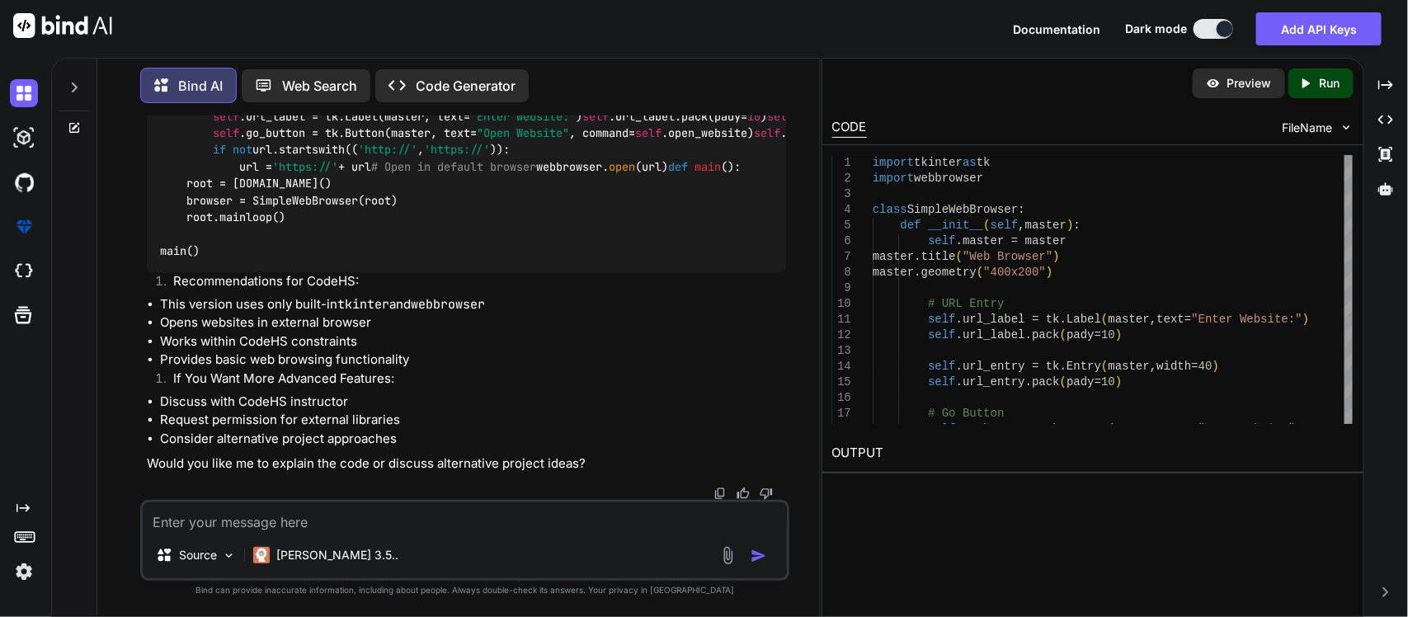
scroll to position [9852, 0]
click at [734, 44] on div "Python" at bounding box center [467, 30] width 640 height 28
click at [745, 36] on img at bounding box center [744, 29] width 13 height 13
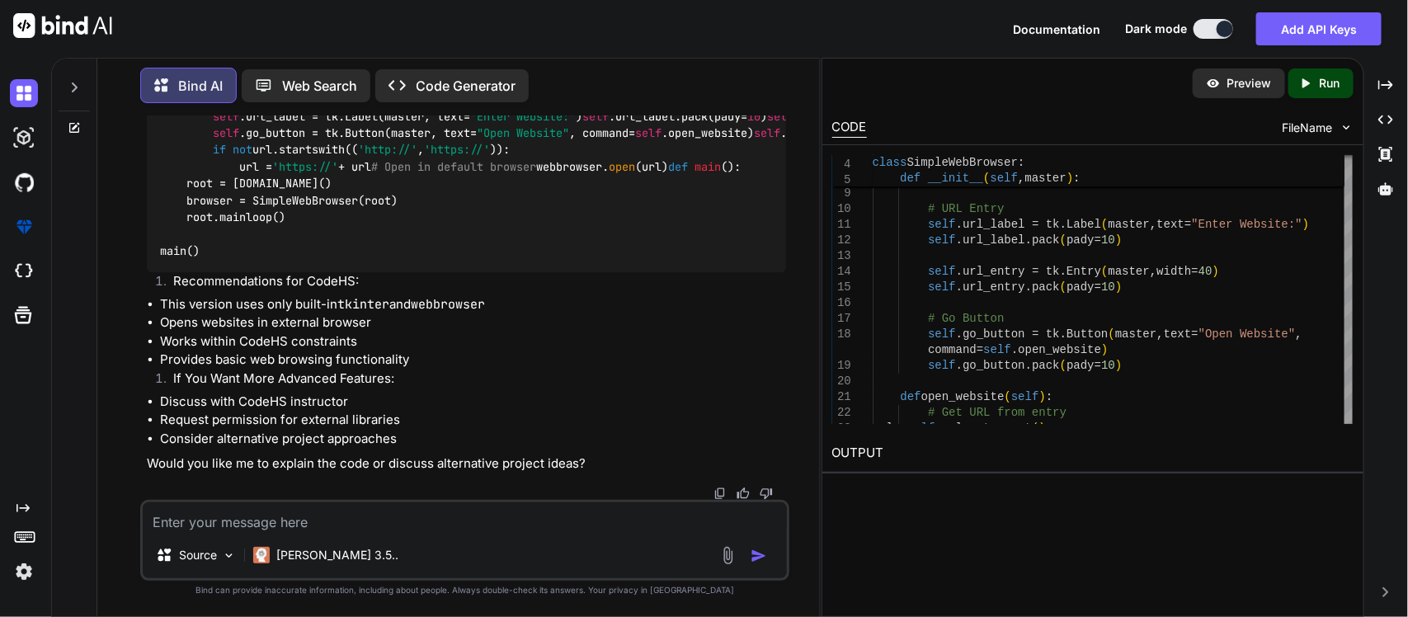
click at [435, 76] on p "Code Generator" at bounding box center [466, 86] width 100 height 20
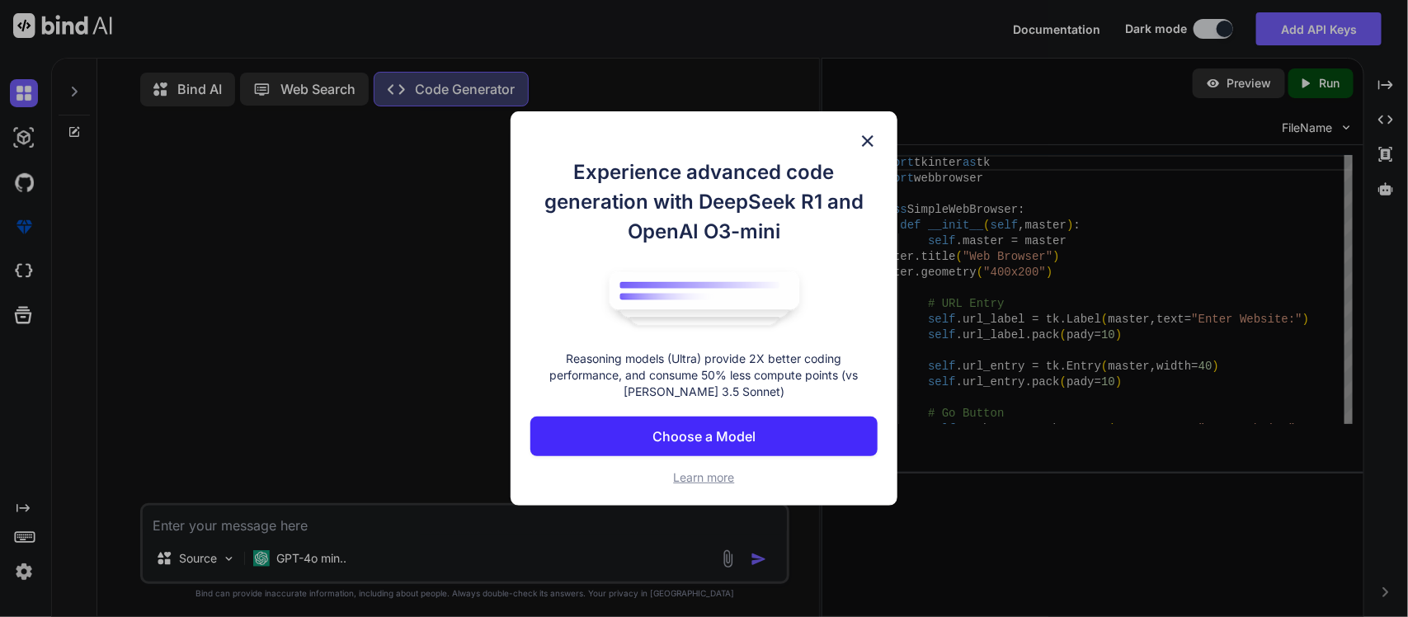
click at [858, 132] on img at bounding box center [868, 141] width 20 height 20
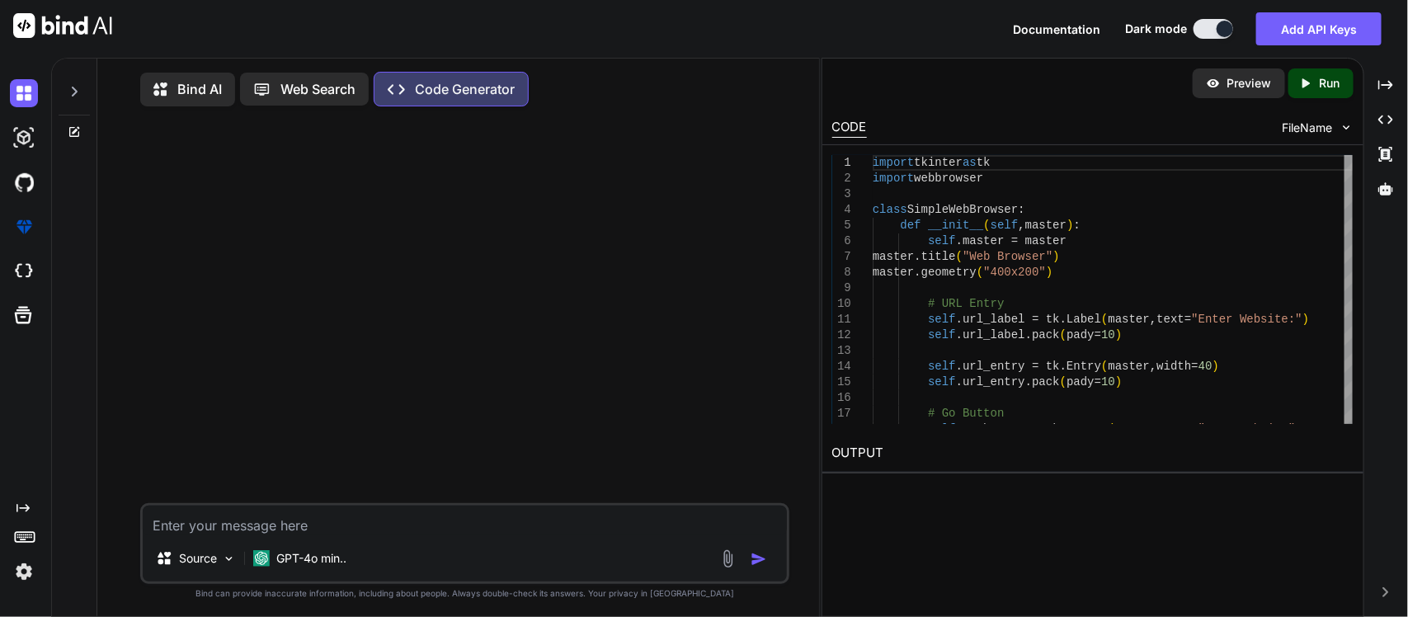
click at [273, 563] on div "GPT-4o min.." at bounding box center [299, 558] width 93 height 16
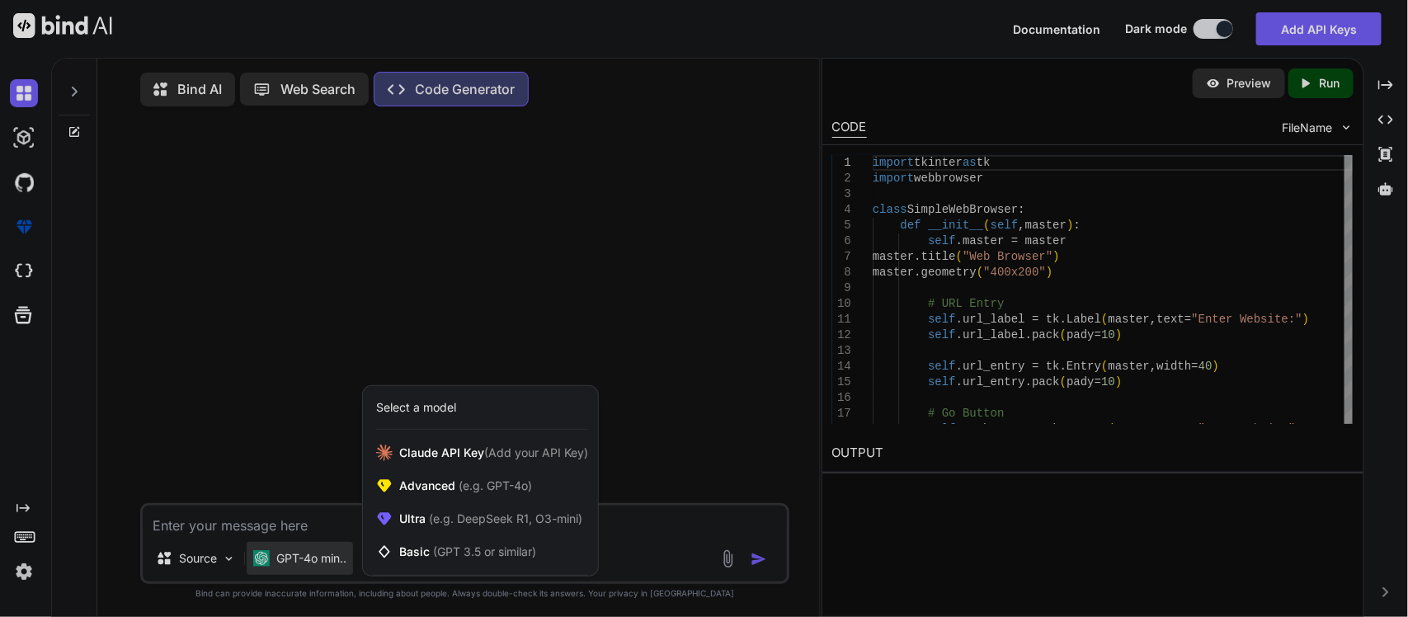
click at [388, 560] on icon at bounding box center [384, 551] width 16 height 16
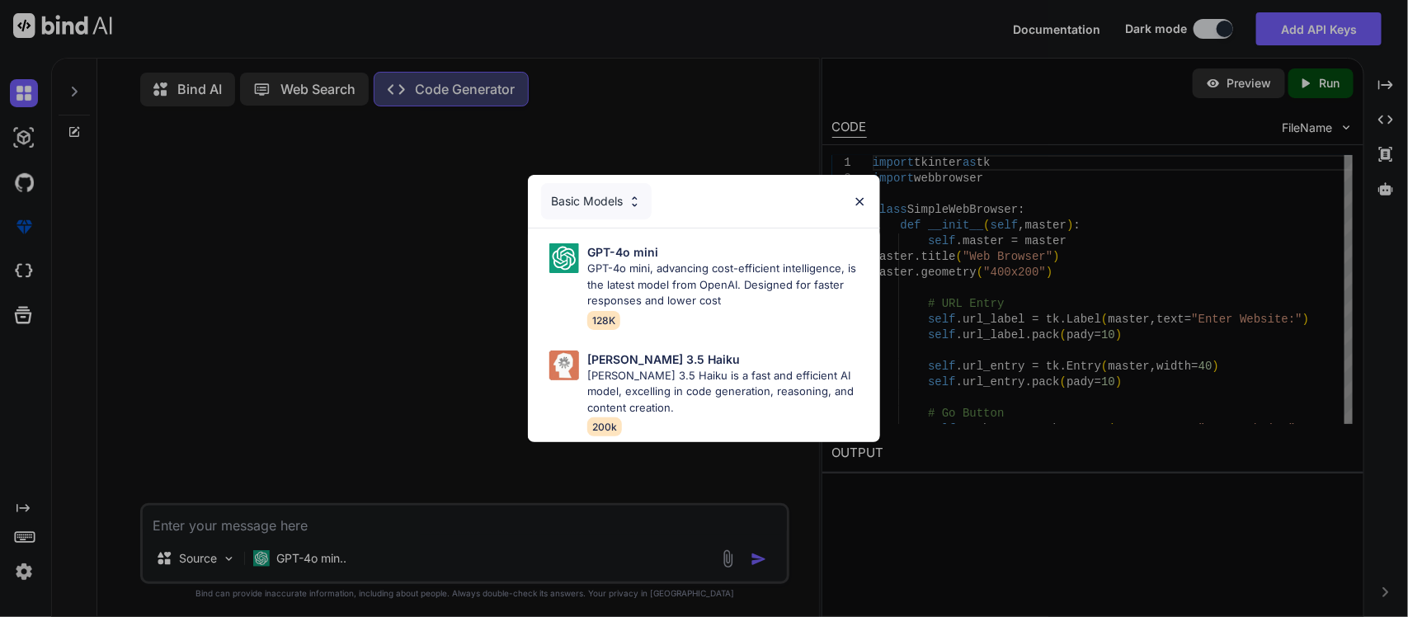
click at [633, 368] on p "[PERSON_NAME] 3.5 Haiku is a fast and efficient AI model, excelling in code gen…" at bounding box center [727, 392] width 280 height 49
